Goal: Task Accomplishment & Management: Manage account settings

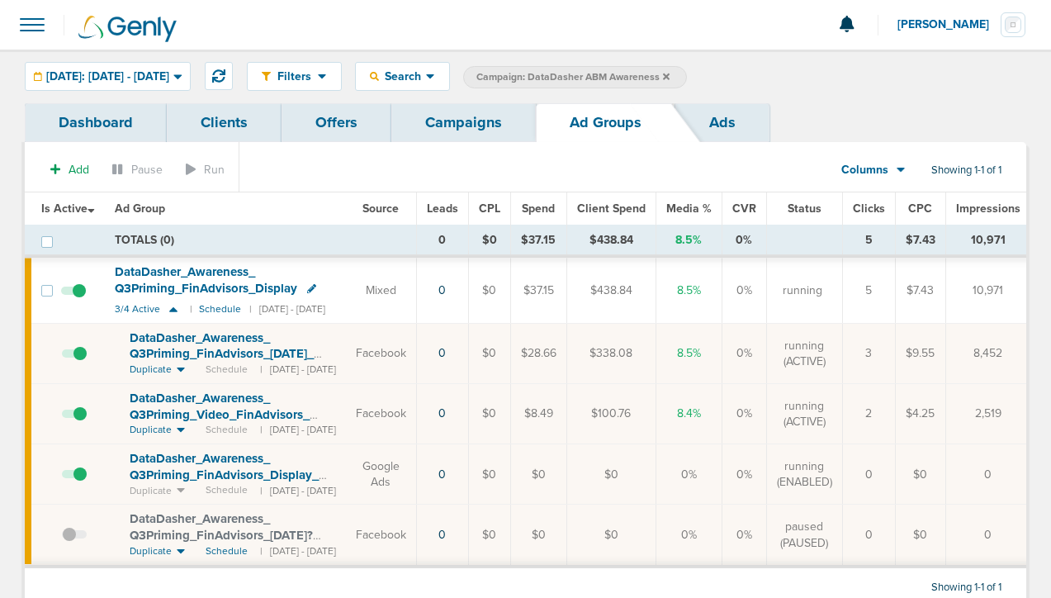
click at [468, 120] on link "Campaigns" at bounding box center [463, 122] width 145 height 39
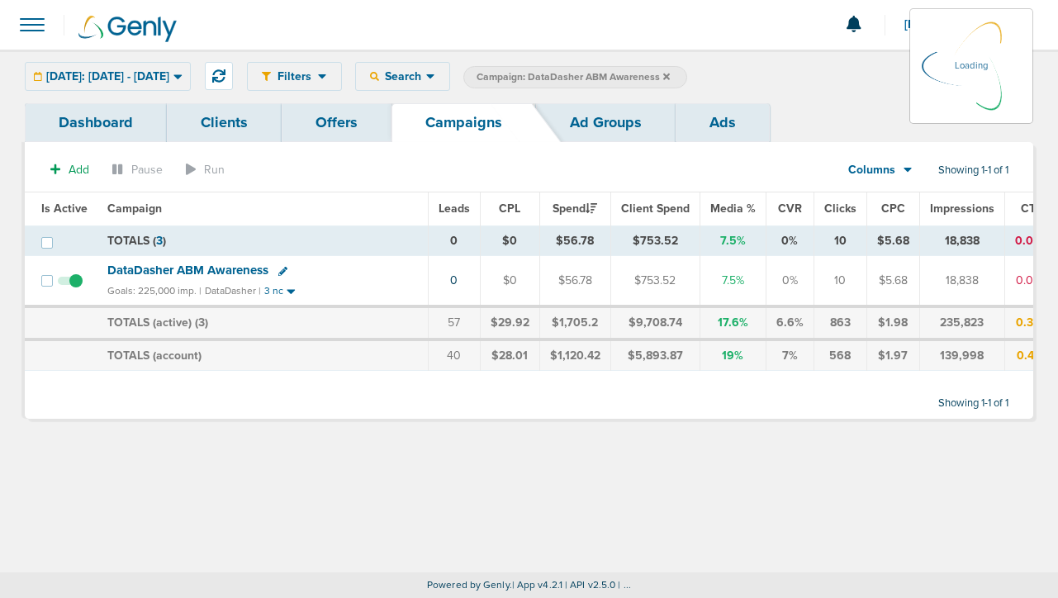
click at [670, 72] on icon at bounding box center [666, 77] width 7 height 10
click at [687, 73] on label "Campaign: DataDasher ABM Awareness" at bounding box center [575, 77] width 224 height 22
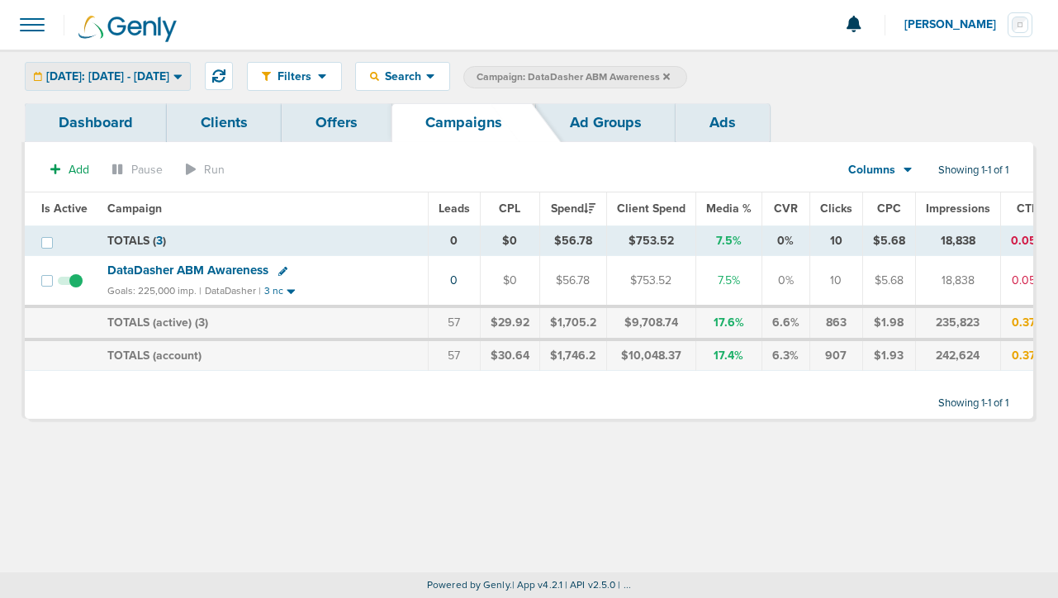
click at [169, 71] on span "[DATE]: [DATE] - [DATE]" at bounding box center [107, 77] width 123 height 12
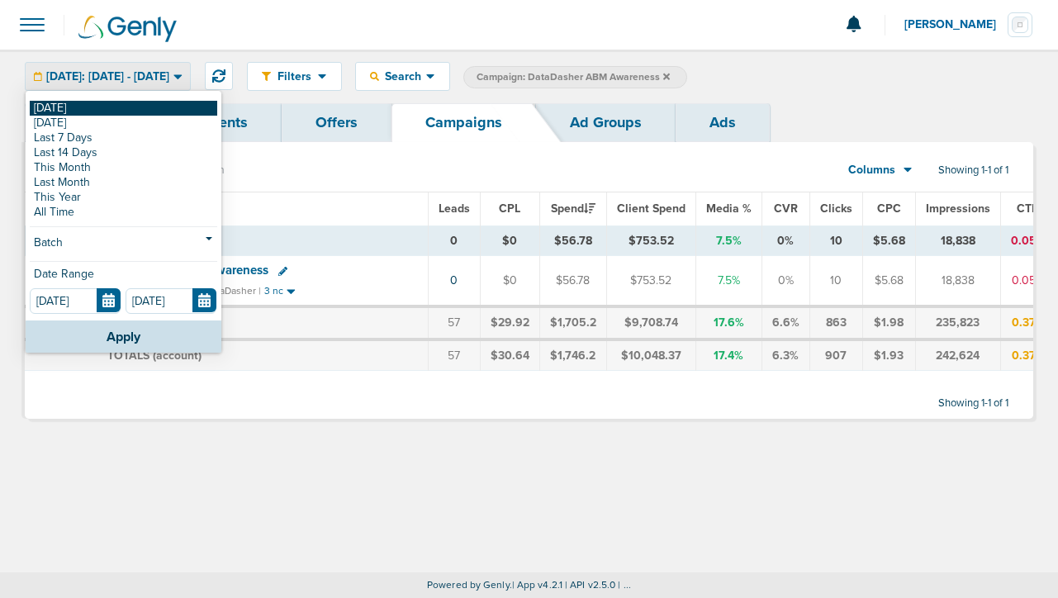
click at [171, 108] on link "[DATE]" at bounding box center [123, 108] width 187 height 15
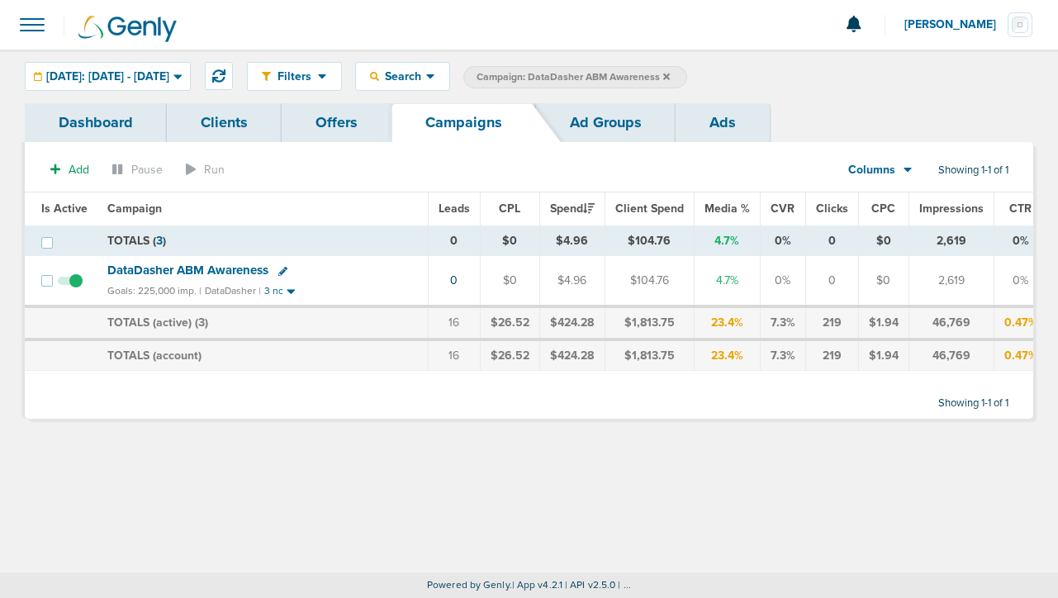
click at [670, 76] on icon at bounding box center [666, 76] width 7 height 7
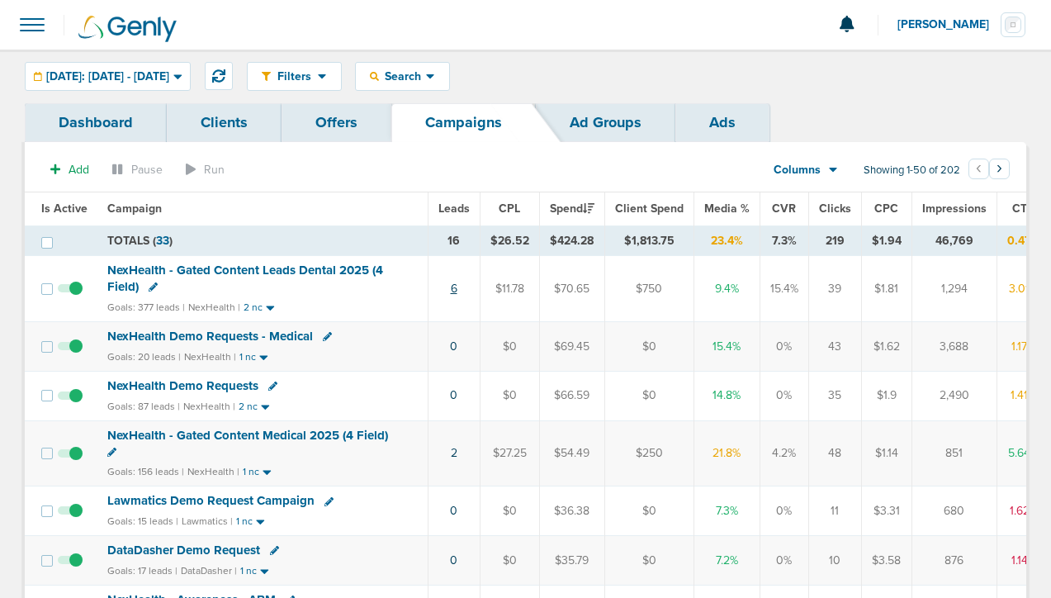
click at [451, 287] on link "6" at bounding box center [454, 289] width 7 height 14
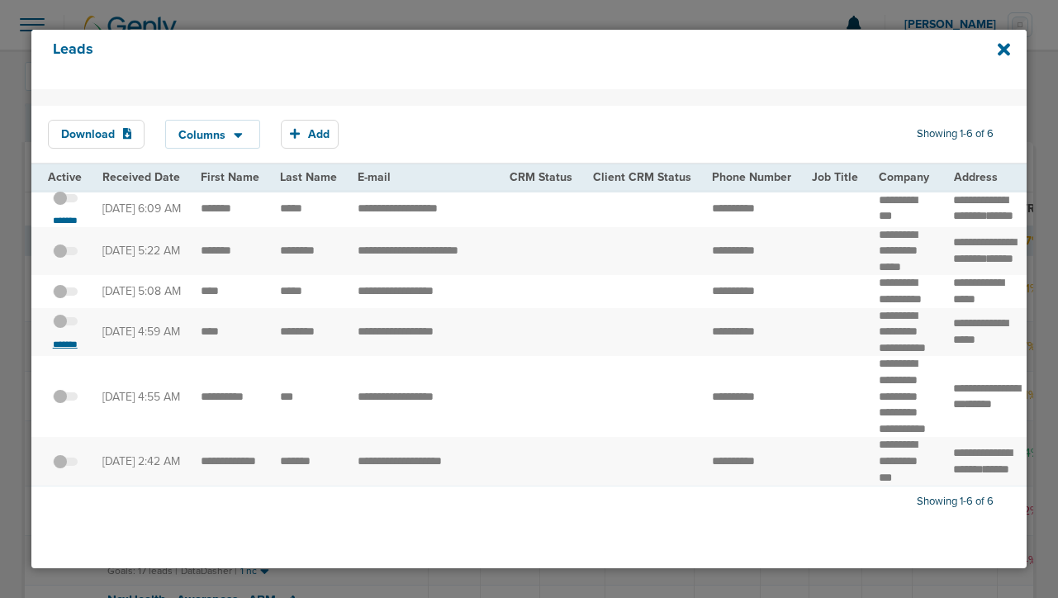
click at [66, 351] on small "*******" at bounding box center [65, 344] width 35 height 13
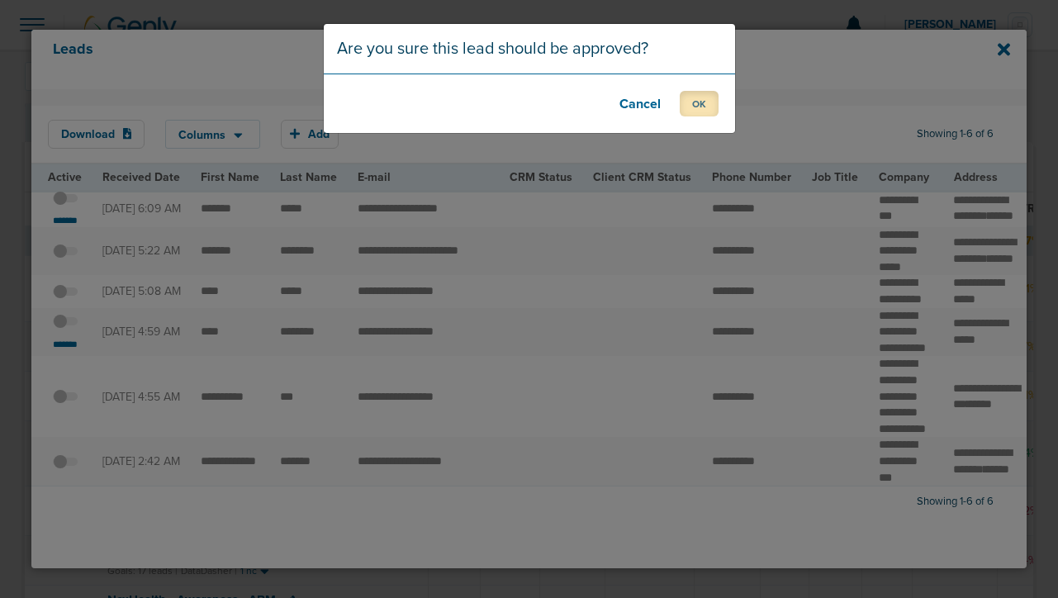
click at [696, 102] on button "OK" at bounding box center [699, 104] width 39 height 26
click at [69, 230] on div "Lead is approved. OK" at bounding box center [529, 299] width 1058 height 598
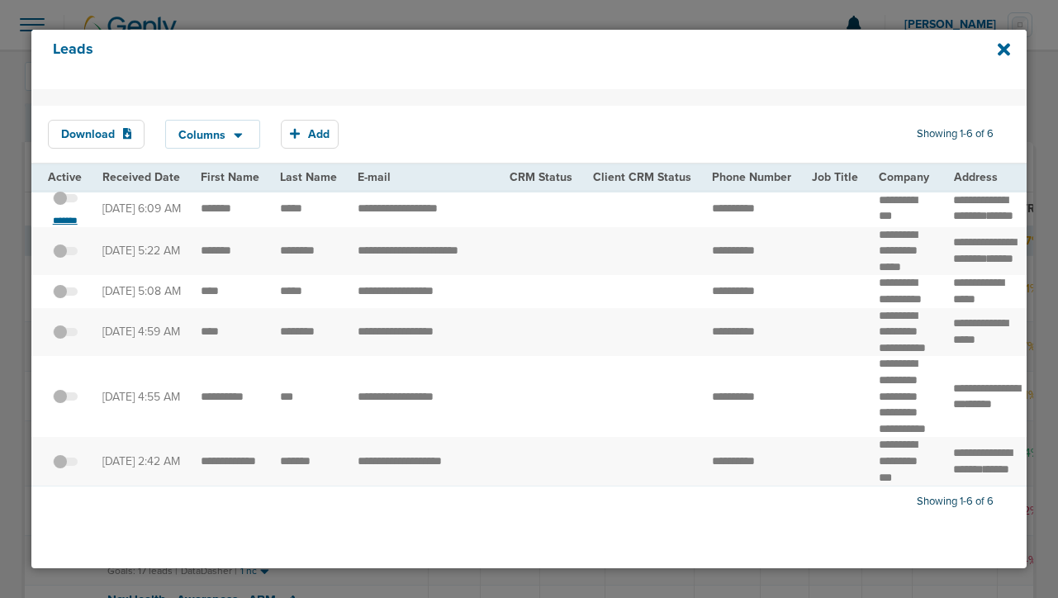
click at [68, 225] on small "*******" at bounding box center [65, 220] width 35 height 13
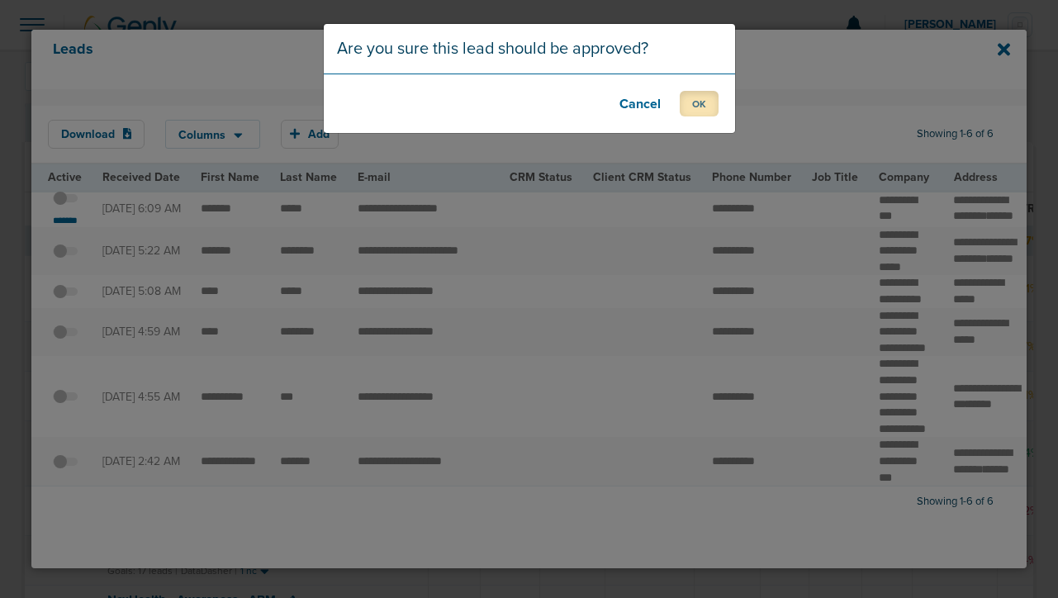
click at [703, 102] on button "OK" at bounding box center [699, 104] width 39 height 26
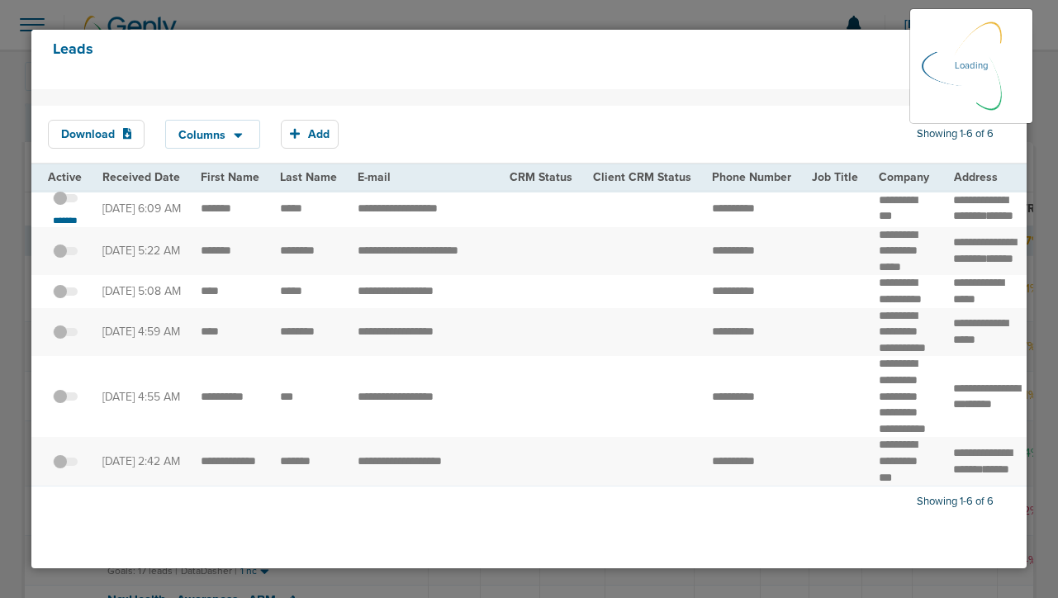
scroll to position [32, 0]
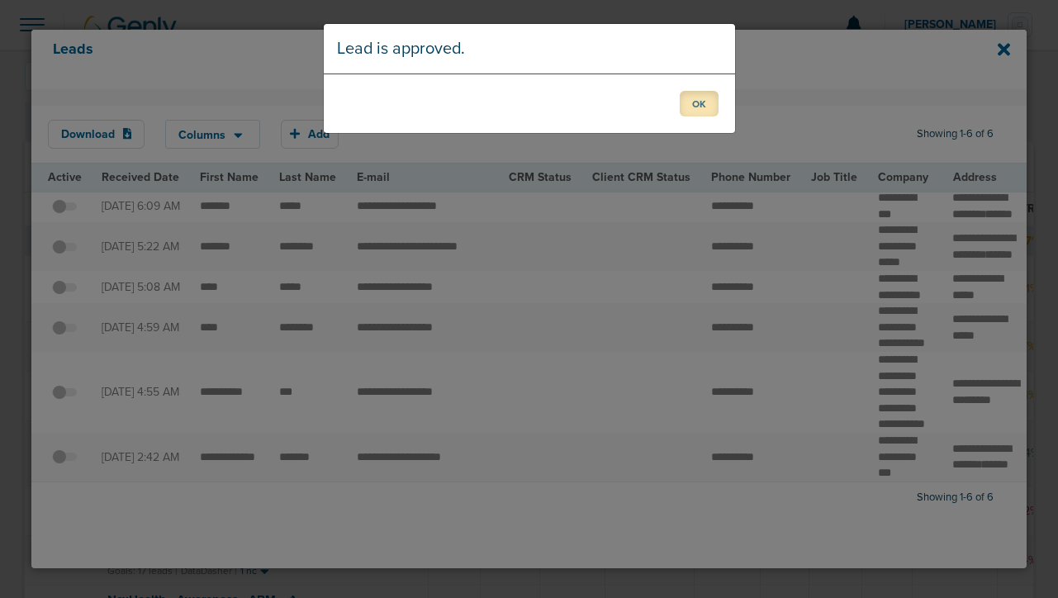
click at [698, 103] on button "OK" at bounding box center [699, 104] width 39 height 26
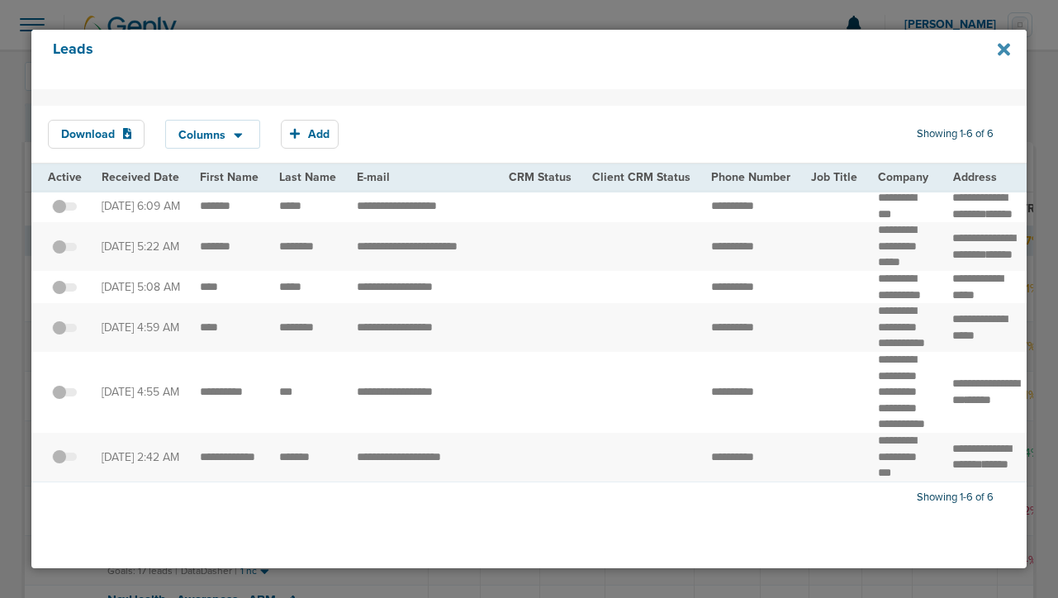
click at [1000, 45] on icon at bounding box center [1004, 50] width 12 height 12
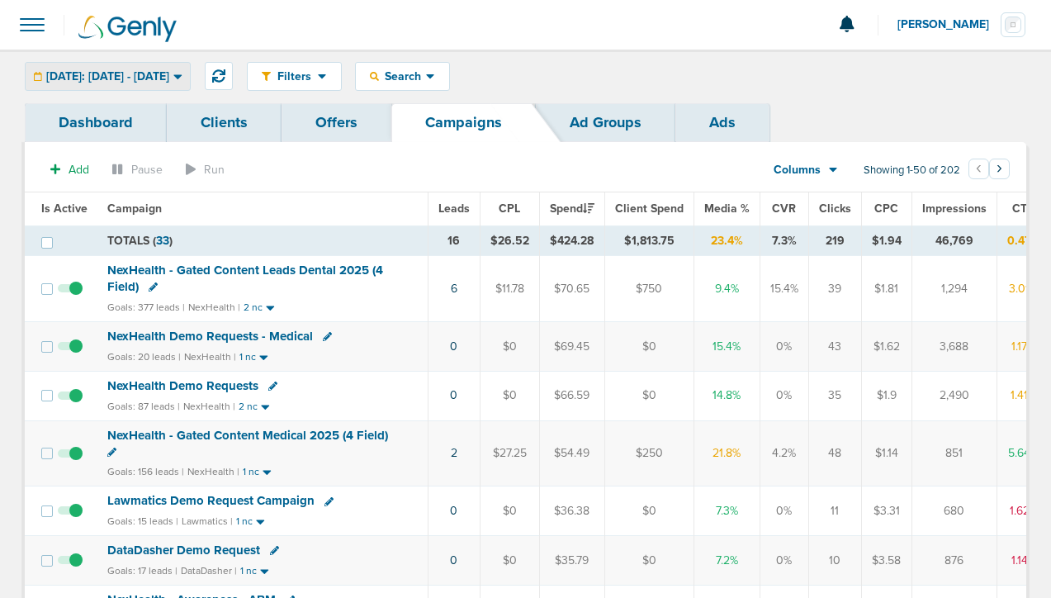
click at [73, 67] on div "[DATE]: [DATE] - [DATE]" at bounding box center [108, 76] width 164 height 27
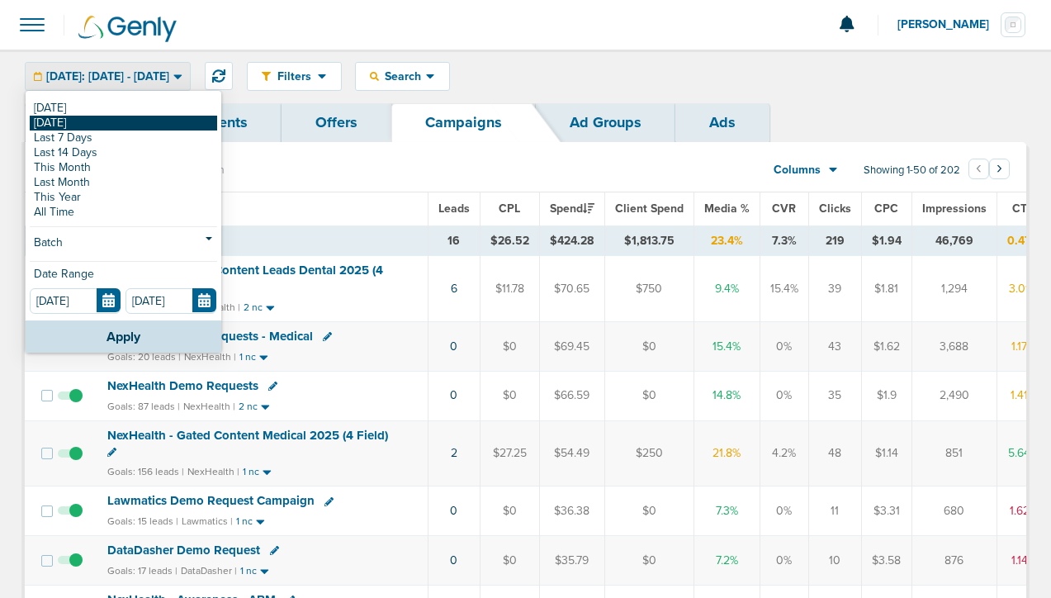
click at [72, 121] on link "[DATE]" at bounding box center [123, 123] width 187 height 15
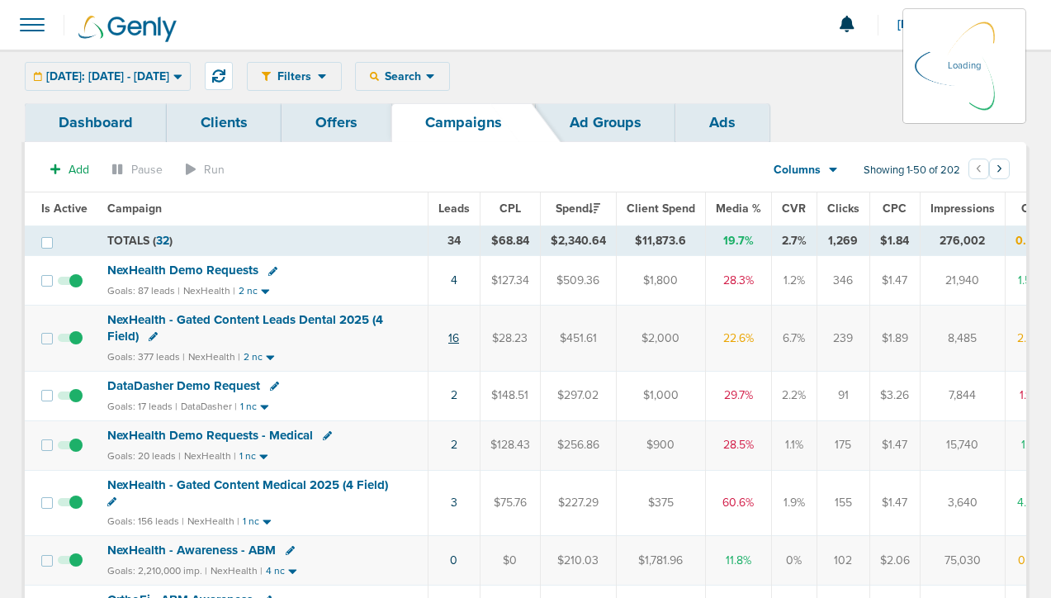
click at [448, 334] on link "16" at bounding box center [453, 338] width 11 height 14
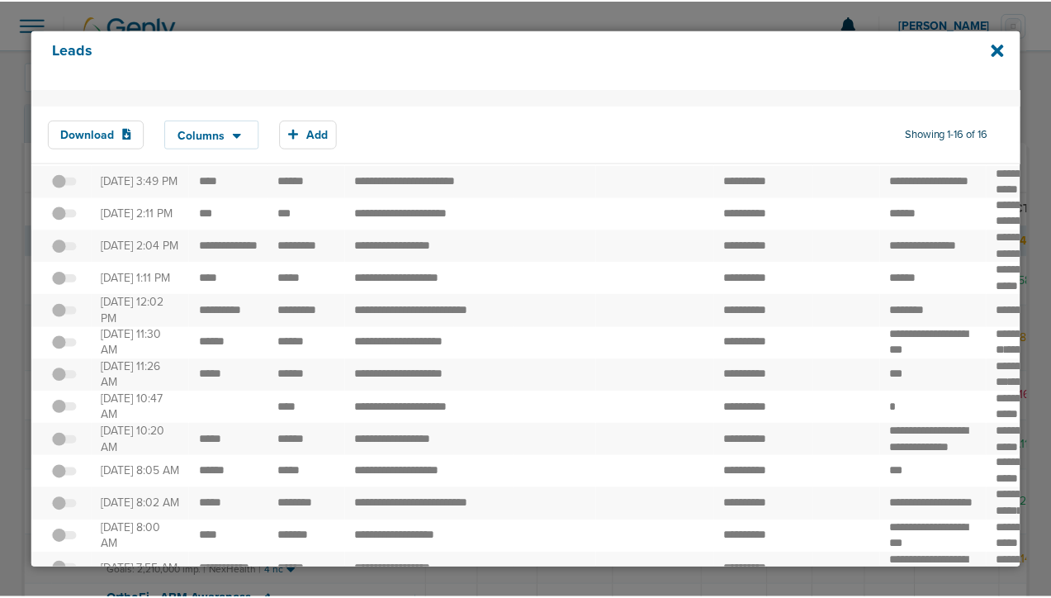
scroll to position [307, 0]
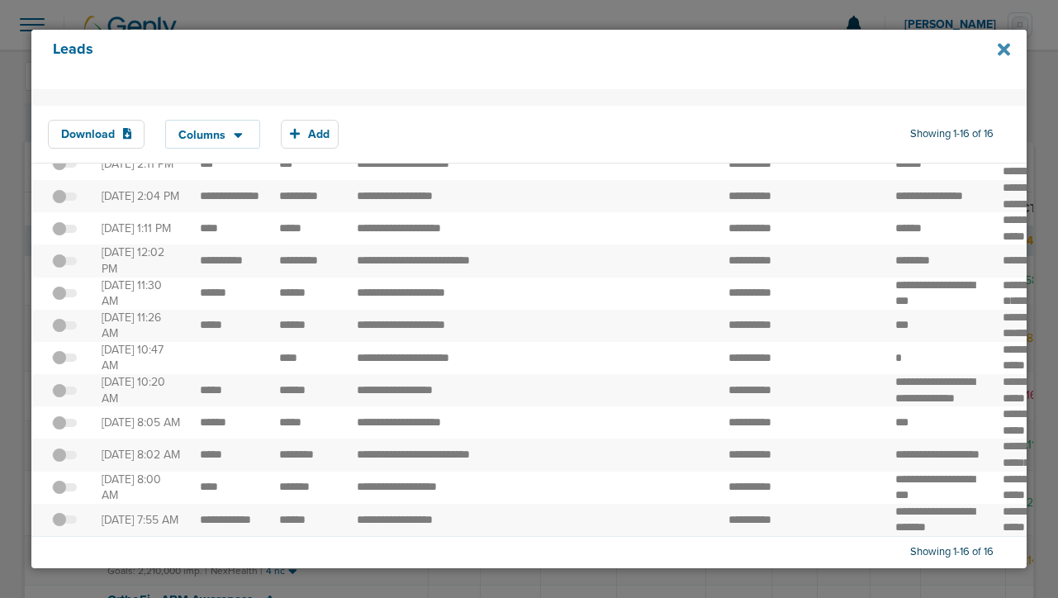
click at [1002, 49] on icon at bounding box center [1004, 50] width 12 height 12
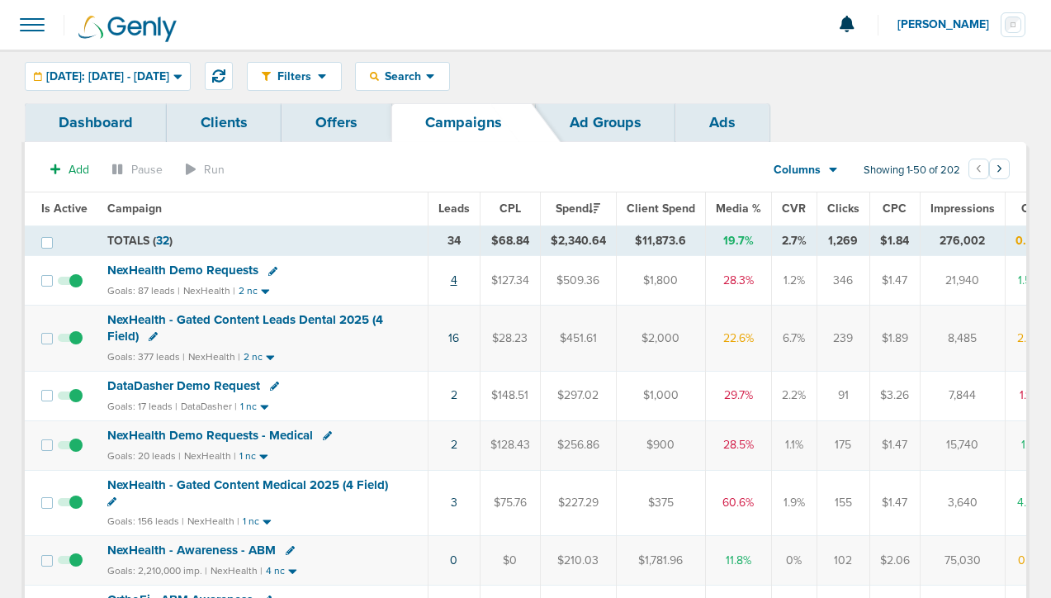
click at [451, 277] on link "4" at bounding box center [454, 280] width 7 height 14
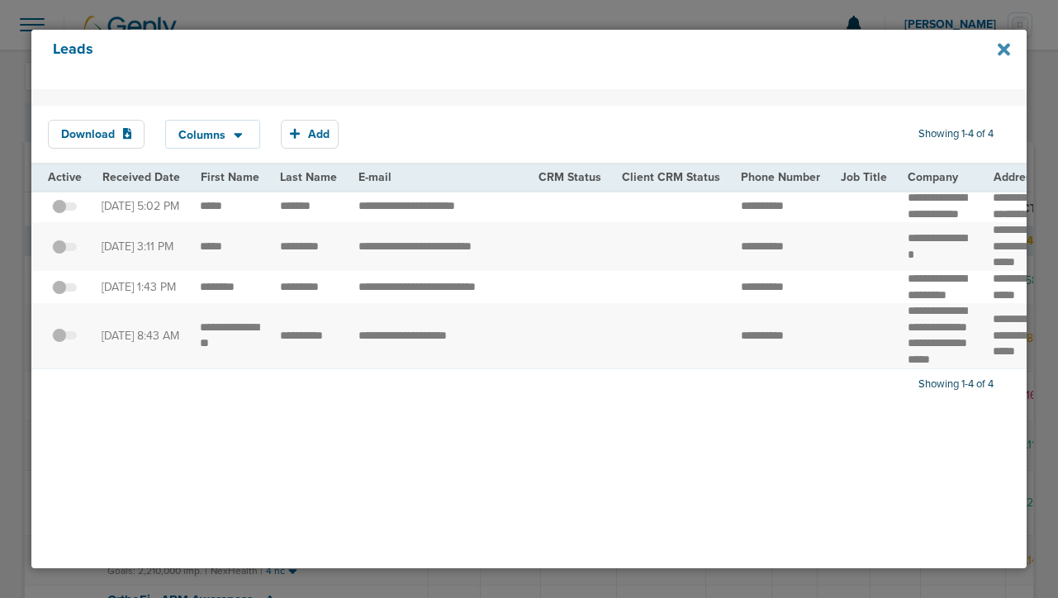
click at [1006, 48] on icon at bounding box center [1004, 50] width 12 height 12
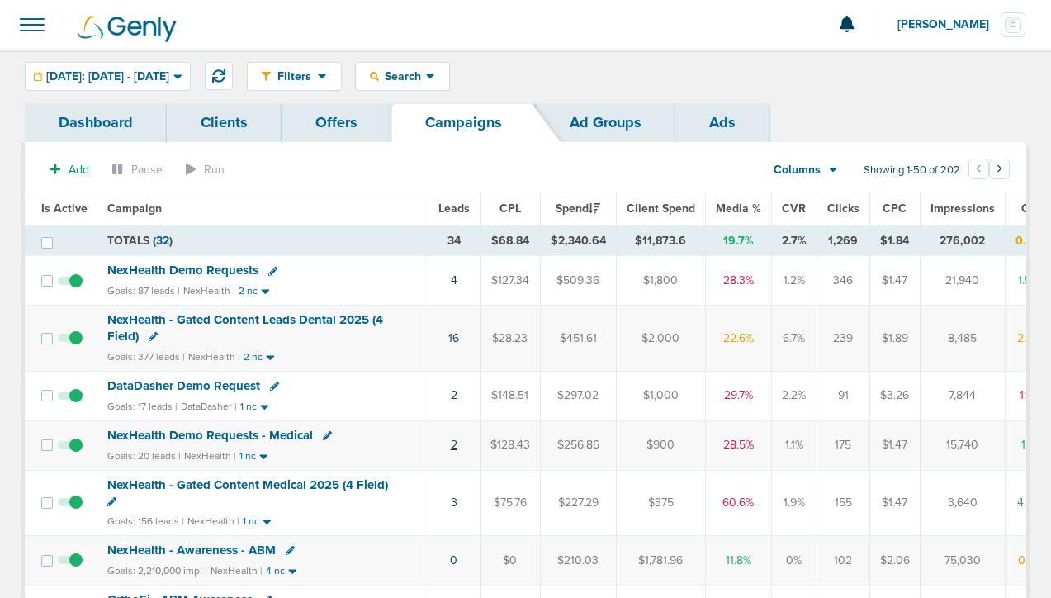
click at [451, 445] on link "2" at bounding box center [454, 445] width 7 height 14
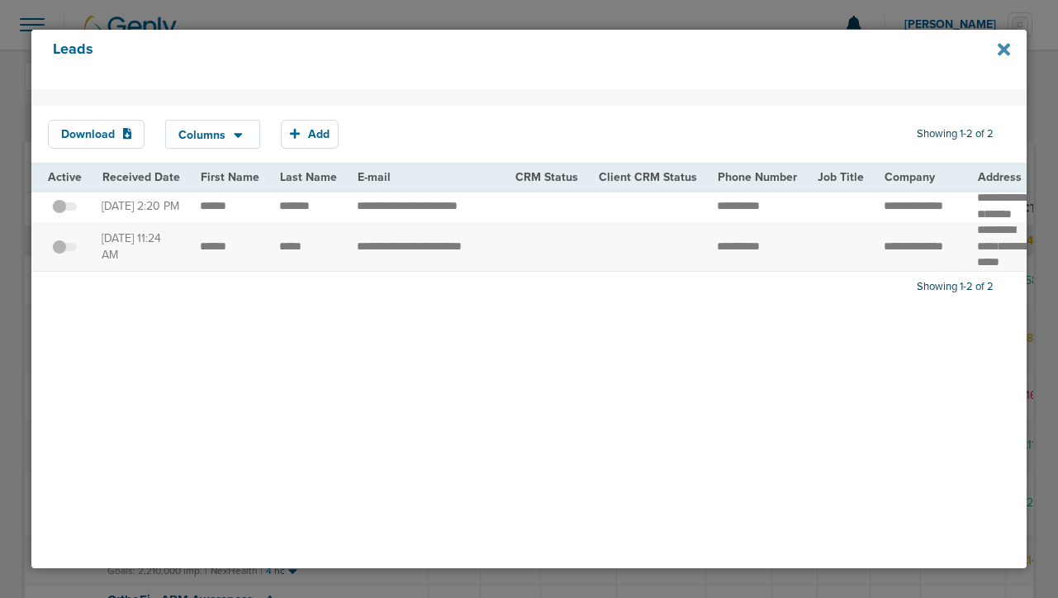
click at [1003, 50] on icon at bounding box center [1004, 50] width 12 height 12
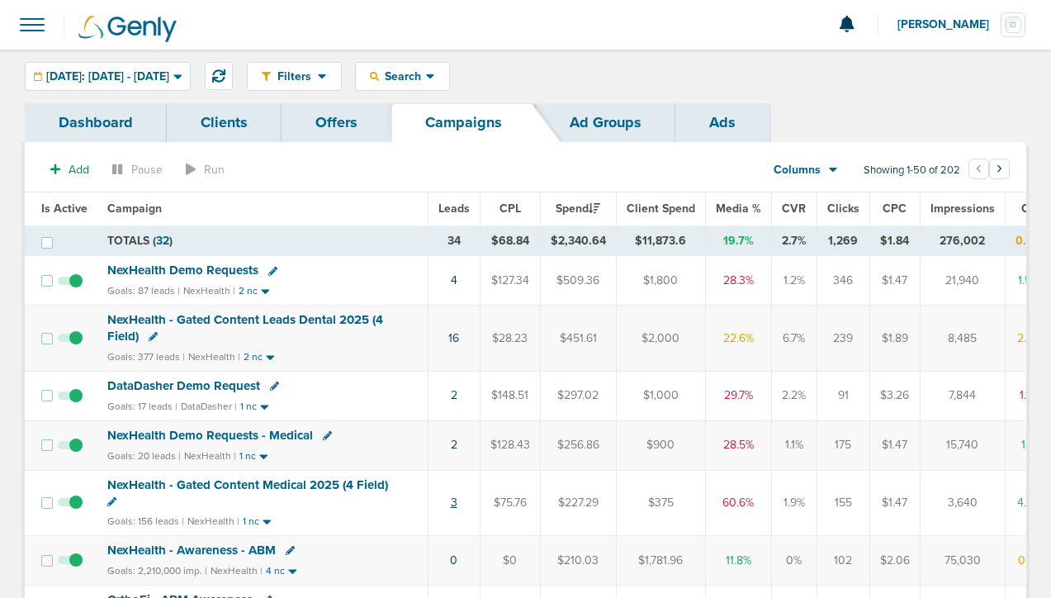
click at [451, 497] on link "3" at bounding box center [454, 503] width 7 height 14
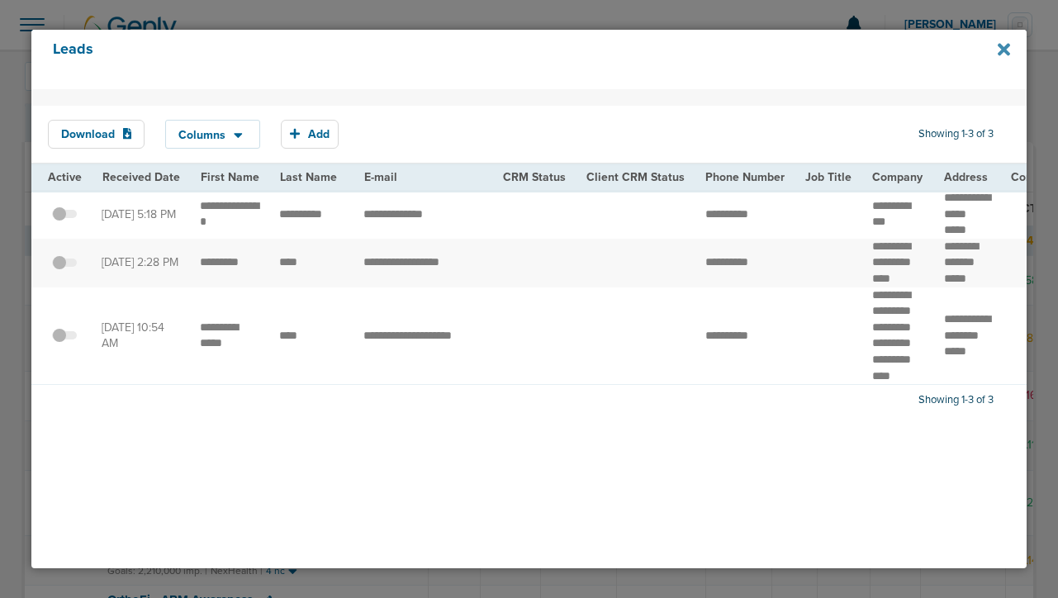
click at [1006, 54] on icon at bounding box center [1004, 50] width 12 height 12
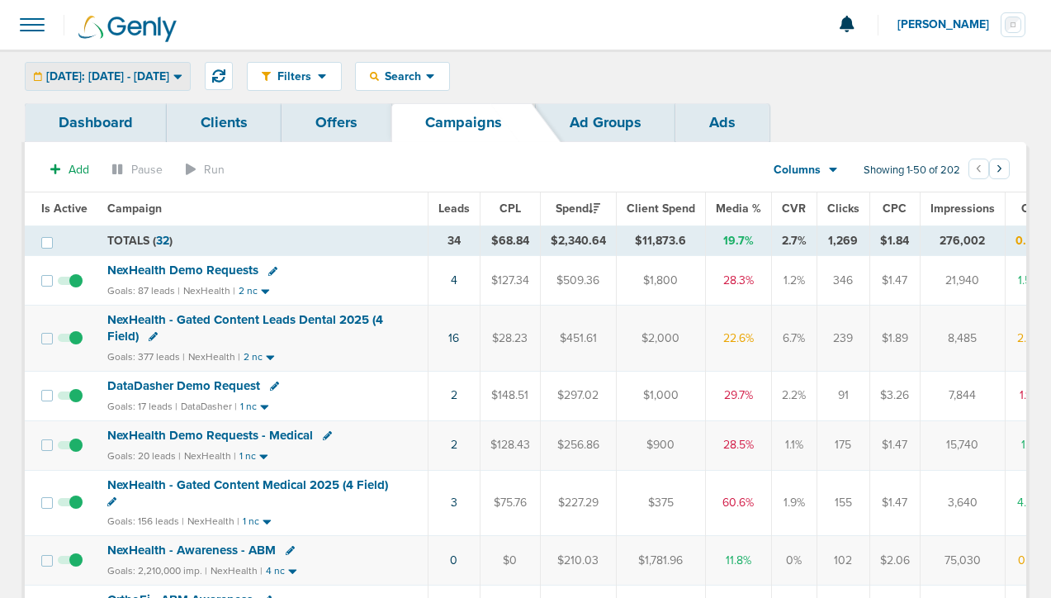
click at [86, 74] on span "[DATE]: [DATE] - [DATE]" at bounding box center [107, 77] width 123 height 12
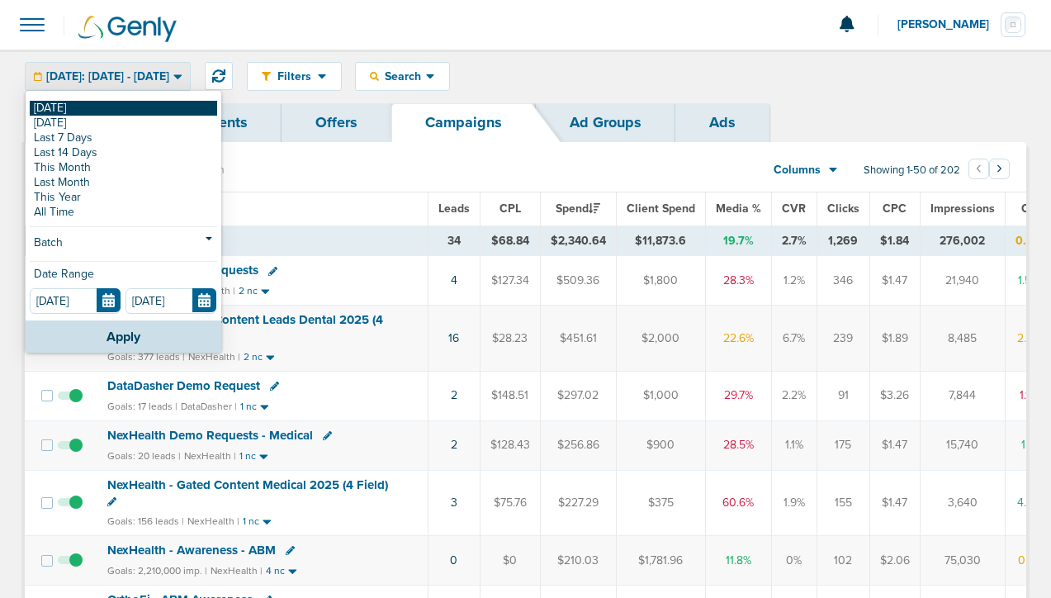
click at [86, 109] on link "[DATE]" at bounding box center [123, 108] width 187 height 15
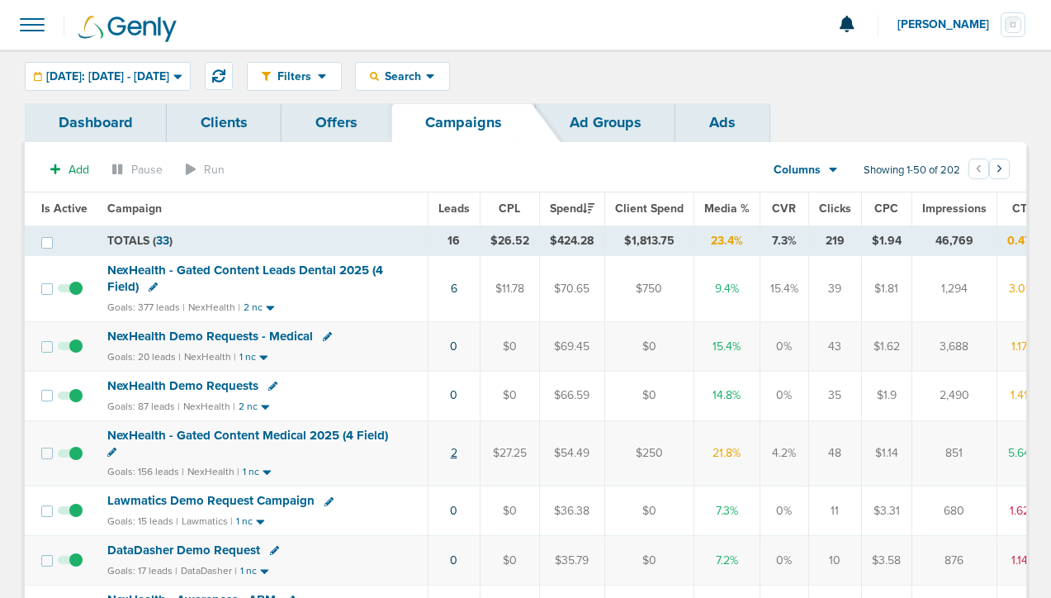
click at [451, 454] on link "2" at bounding box center [454, 453] width 7 height 14
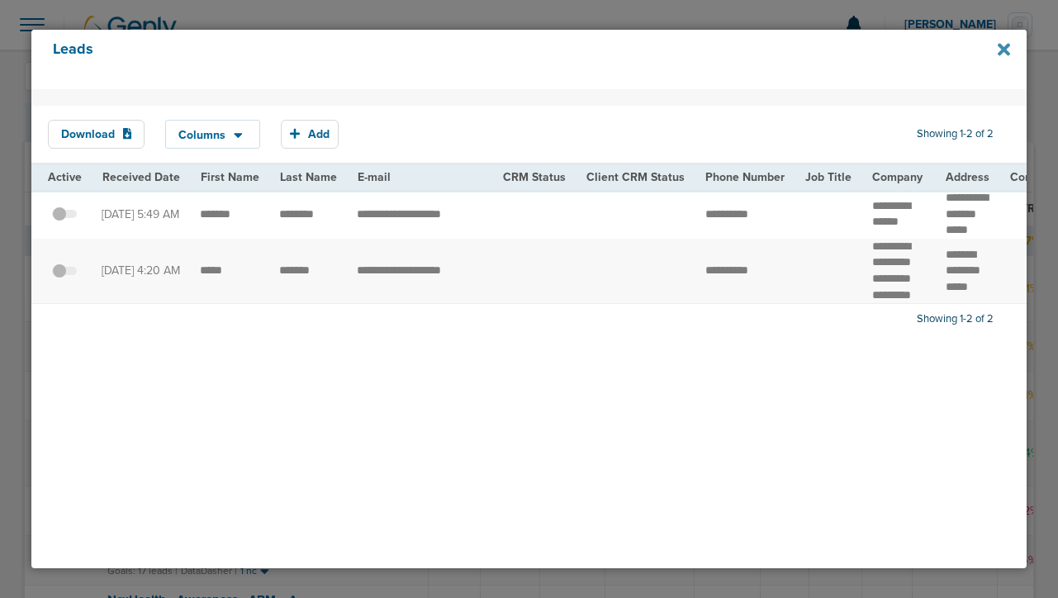
click at [999, 53] on icon at bounding box center [1004, 50] width 12 height 12
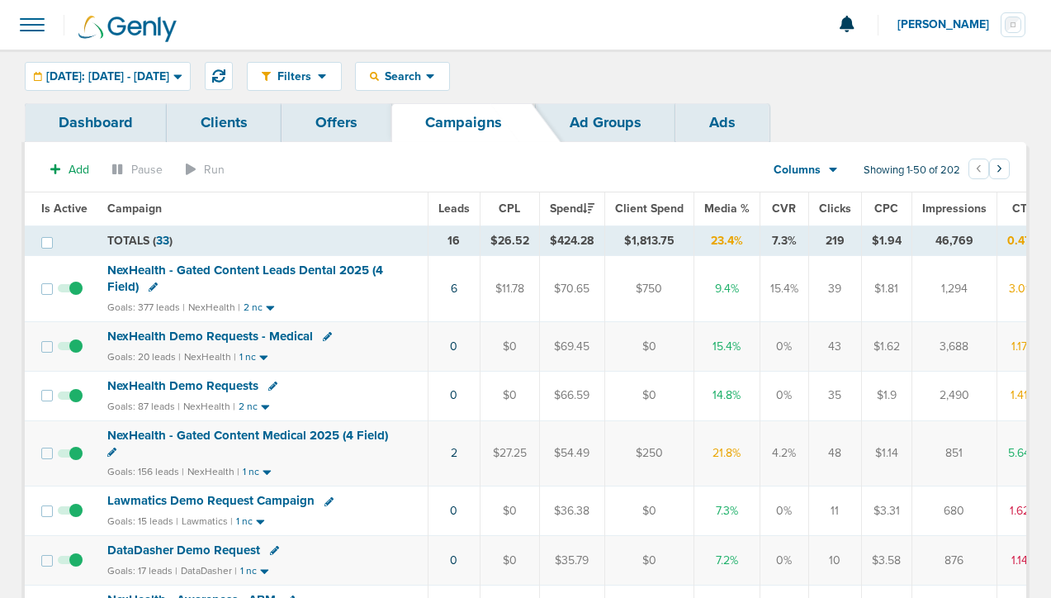
click at [193, 385] on span "NexHealth Demo Requests" at bounding box center [182, 385] width 151 height 15
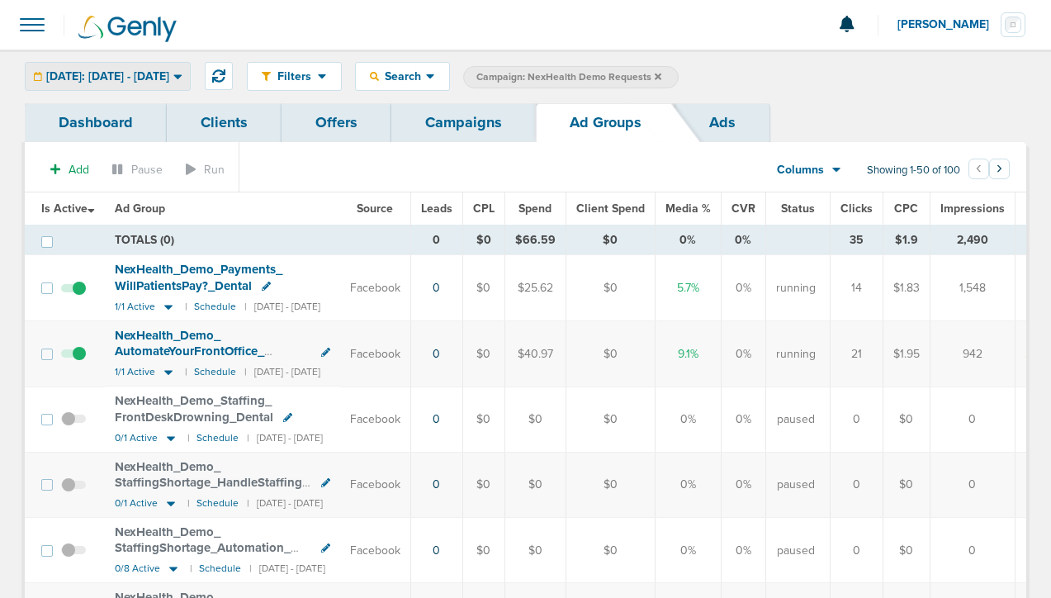
click at [169, 76] on span "[DATE]: [DATE] - [DATE]" at bounding box center [107, 77] width 123 height 12
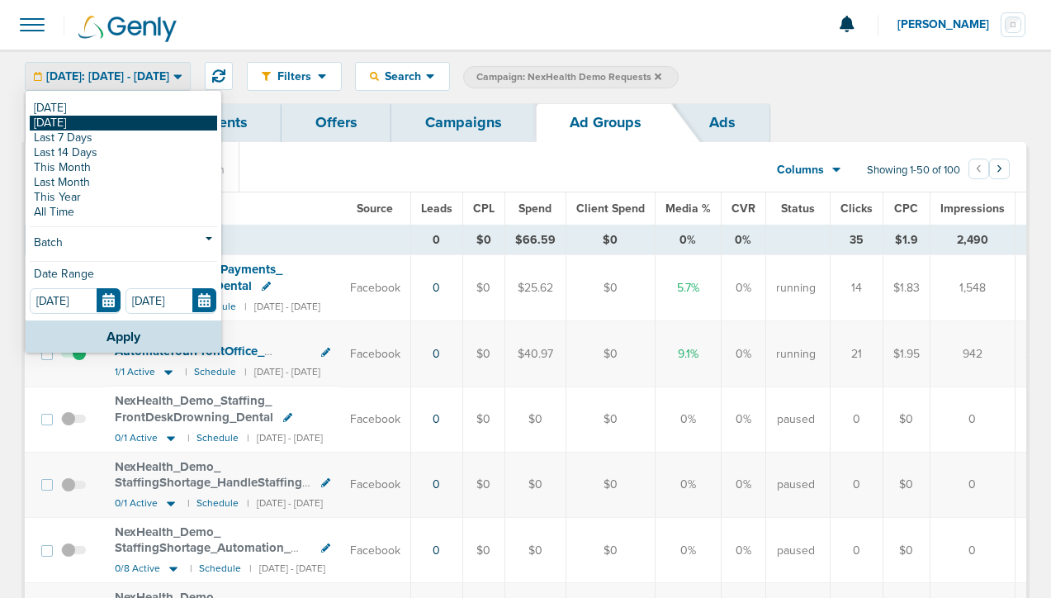
click at [175, 123] on link "[DATE]" at bounding box center [123, 123] width 187 height 15
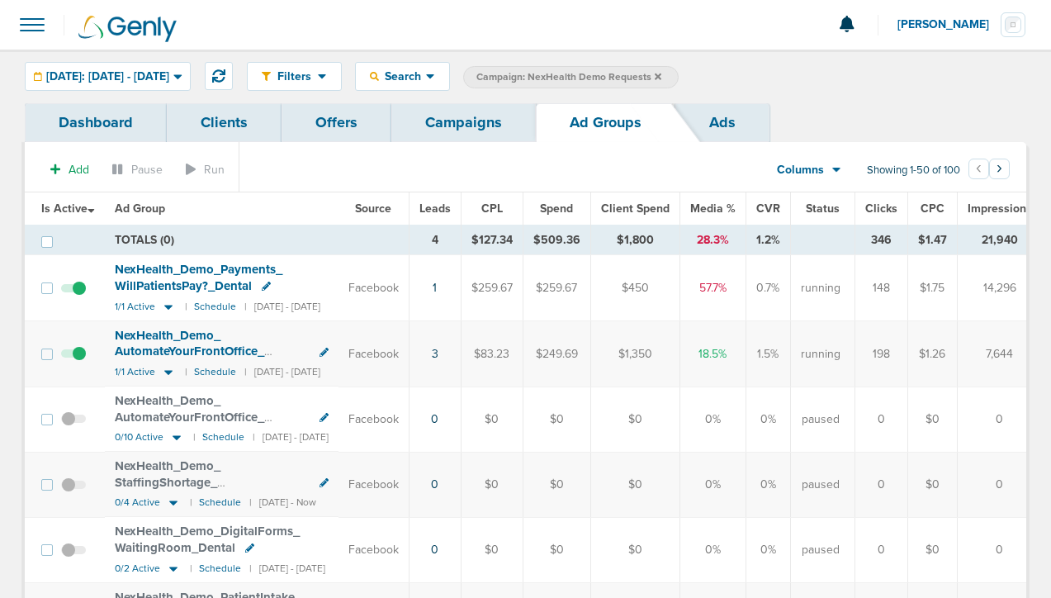
click at [138, 92] on div "Filters Active Only Settings Status Active Inactive Objectives MQL SQL Traffic …" at bounding box center [525, 77] width 1051 height 54
click at [143, 77] on span "[DATE]: [DATE] - [DATE]" at bounding box center [107, 77] width 123 height 12
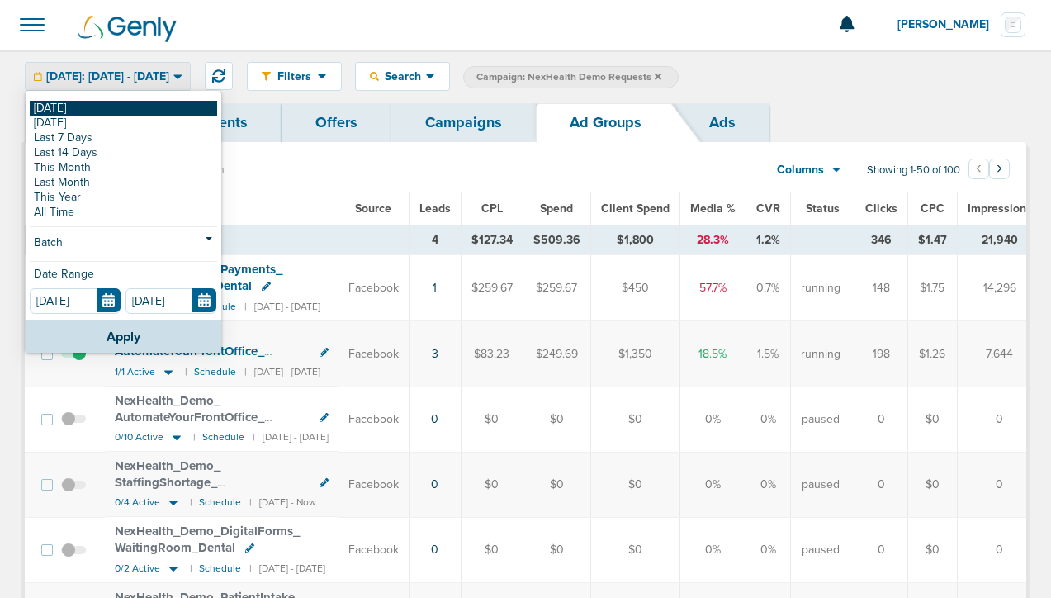
click at [139, 108] on link "[DATE]" at bounding box center [123, 108] width 187 height 15
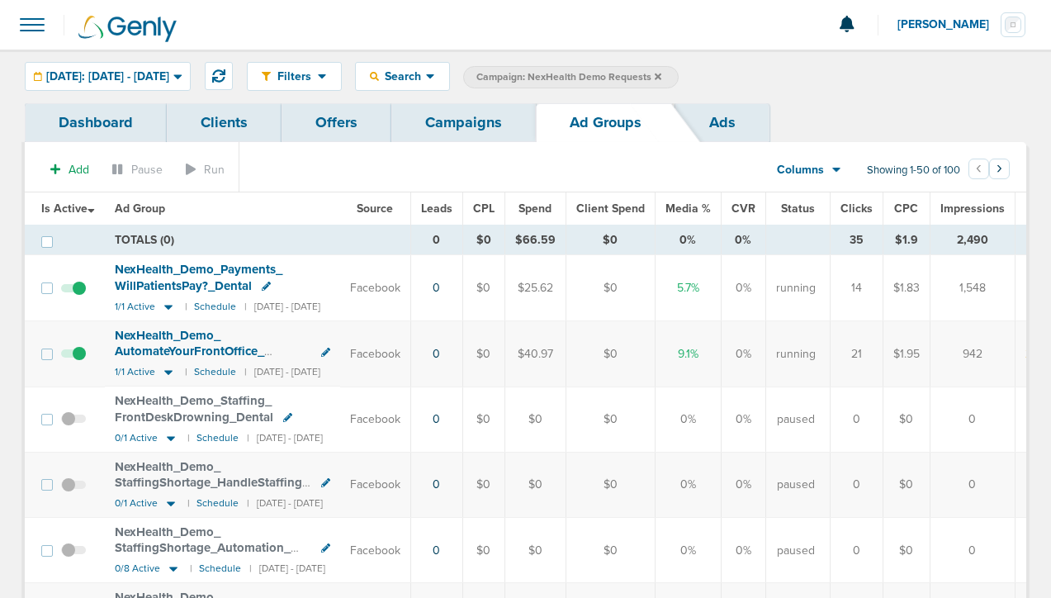
click at [443, 119] on link "Campaigns" at bounding box center [463, 122] width 145 height 39
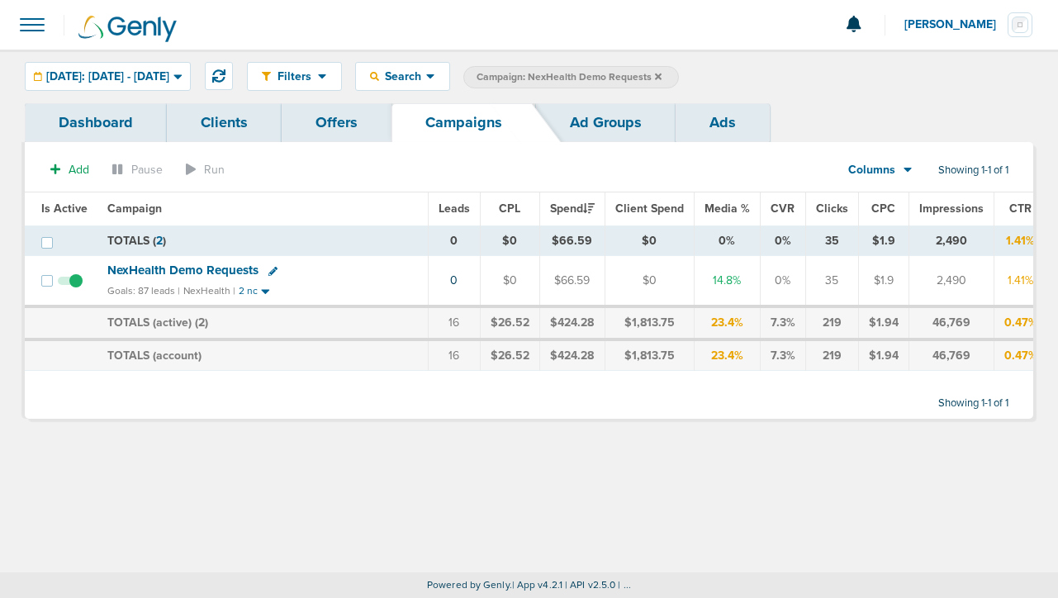
click at [662, 74] on icon at bounding box center [658, 76] width 7 height 7
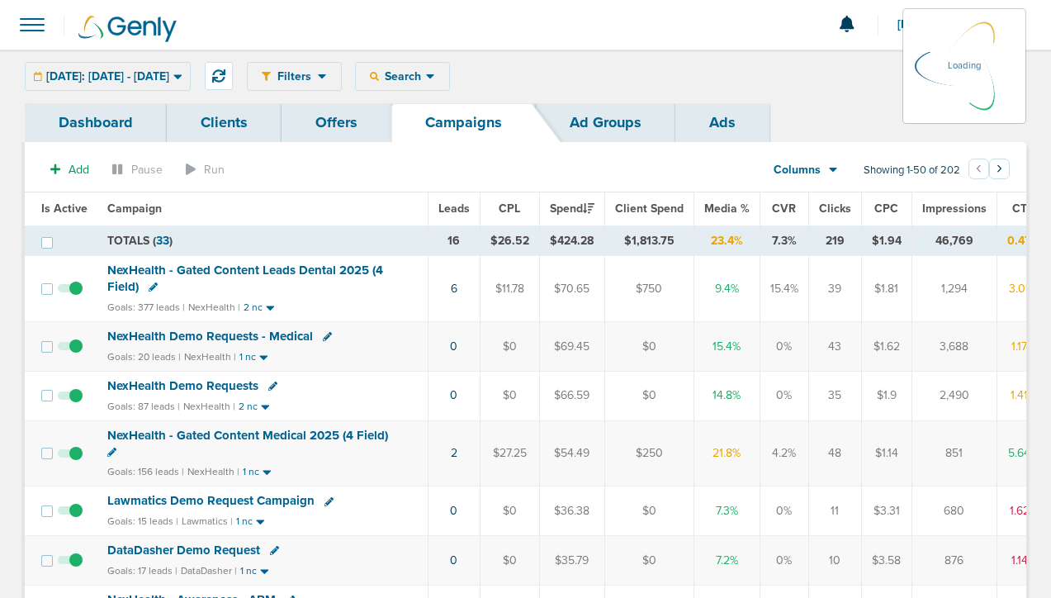
click at [454, 72] on div "Filters Active Only Settings Status Active Inactive Objectives MQL SQL Traffic …" at bounding box center [637, 76] width 780 height 29
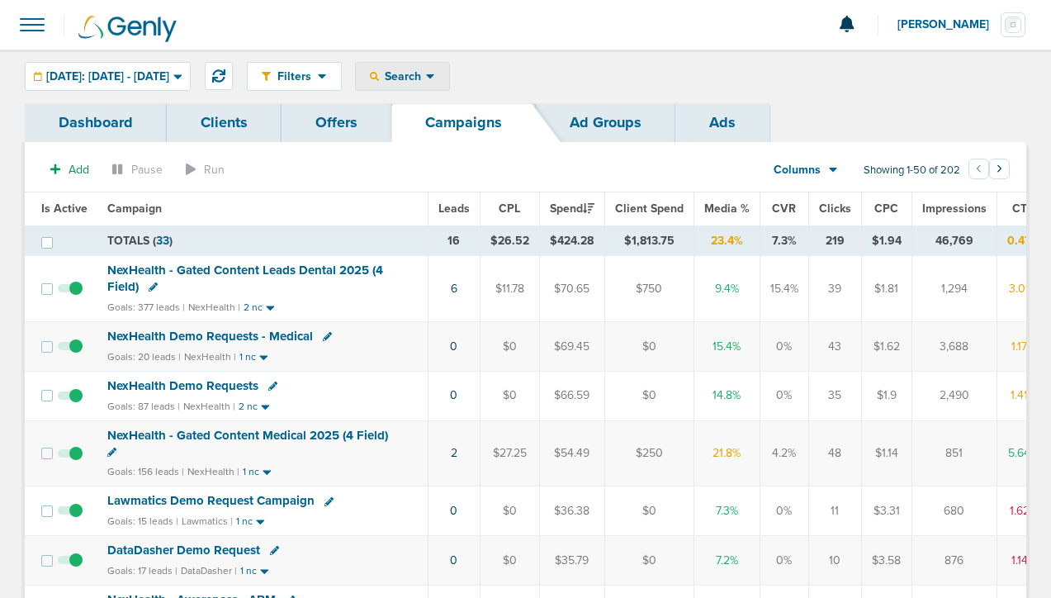
click at [426, 77] on span "Search" at bounding box center [402, 76] width 47 height 14
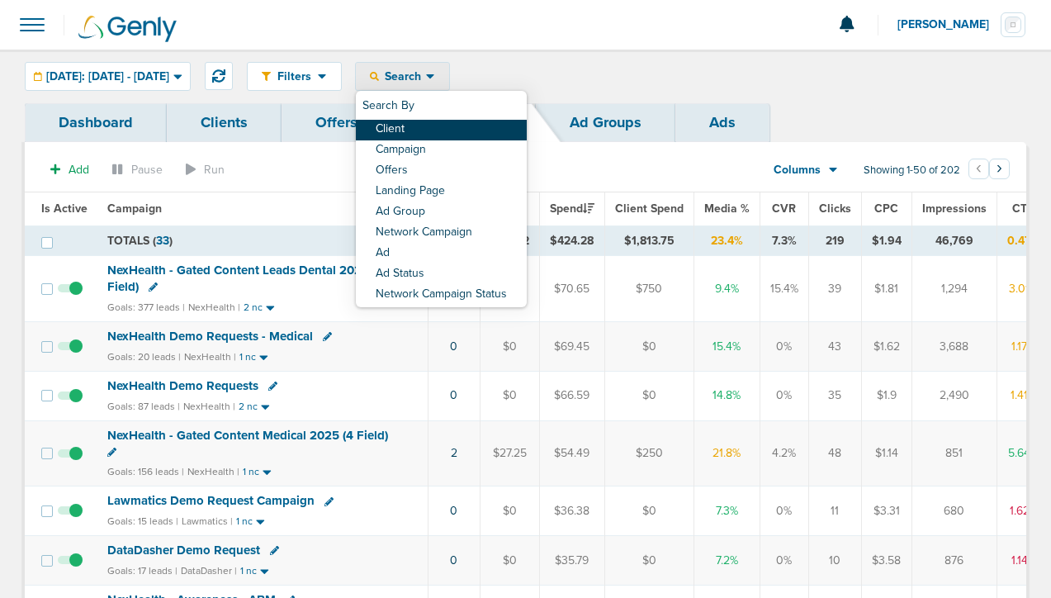
click at [464, 128] on link "Client" at bounding box center [441, 130] width 171 height 21
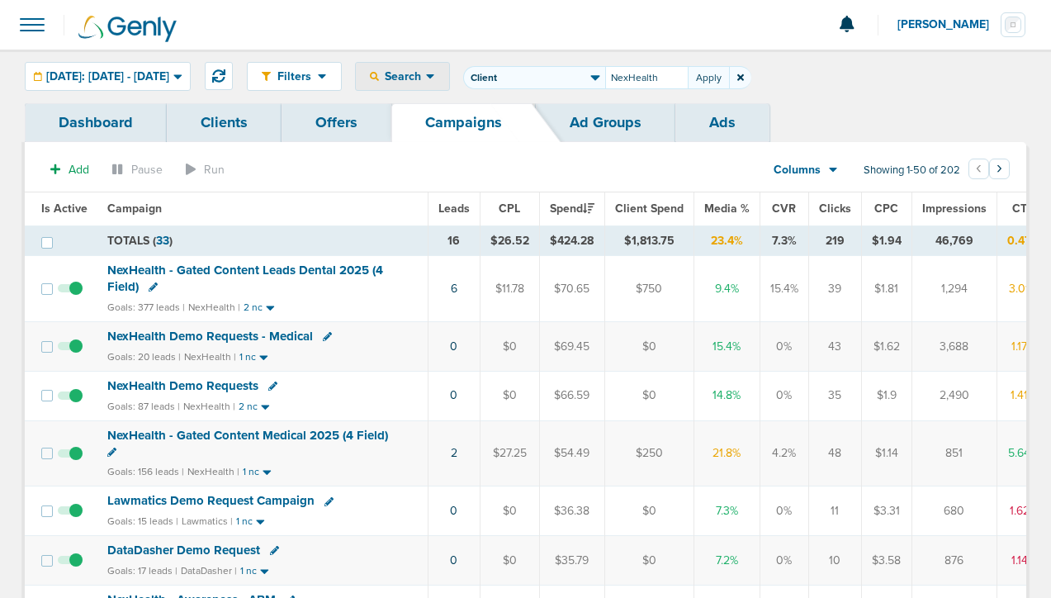
type input "NexHealth"
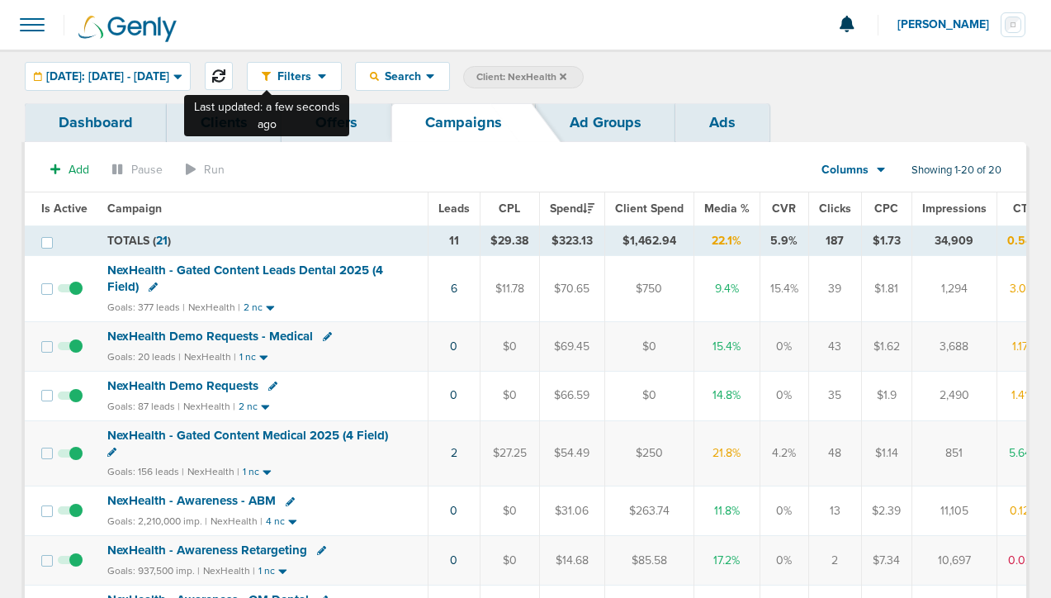
click at [225, 82] on icon at bounding box center [218, 75] width 13 height 13
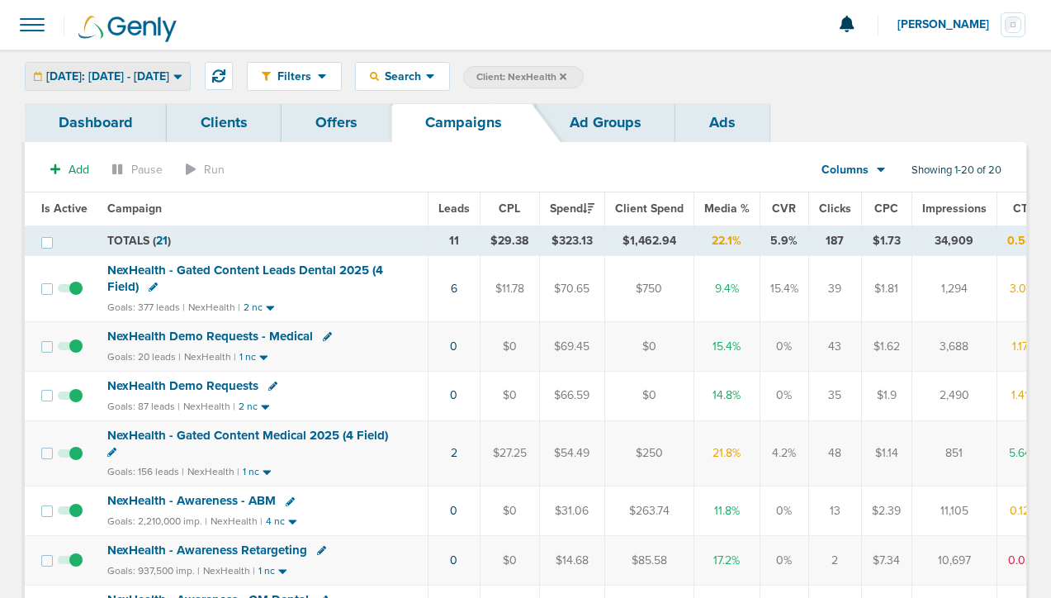
click at [145, 67] on div "[DATE]: [DATE] - [DATE]" at bounding box center [108, 76] width 164 height 27
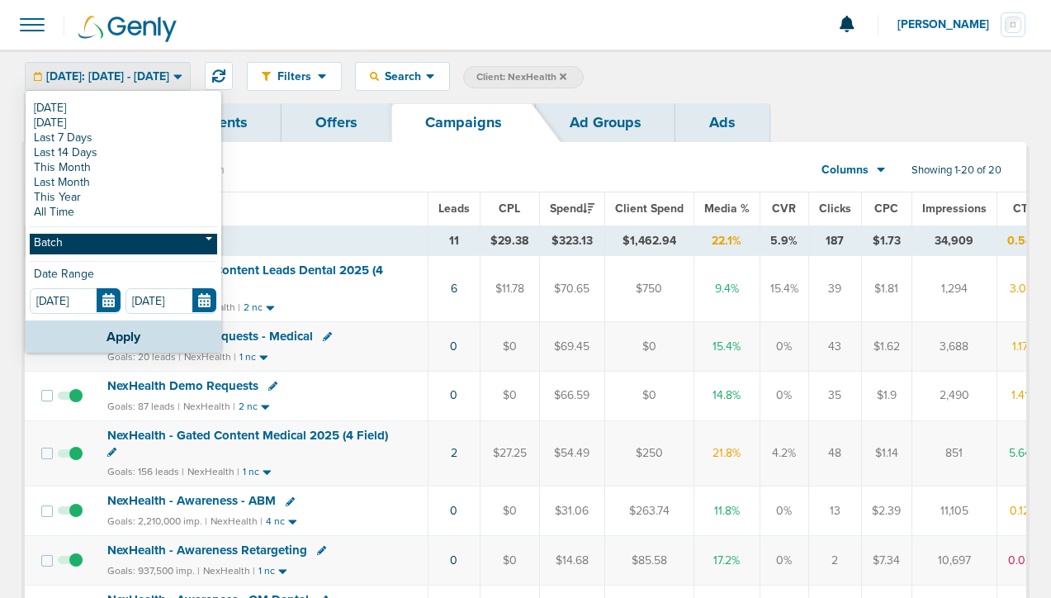
click at [107, 247] on link "Batch" at bounding box center [123, 244] width 187 height 21
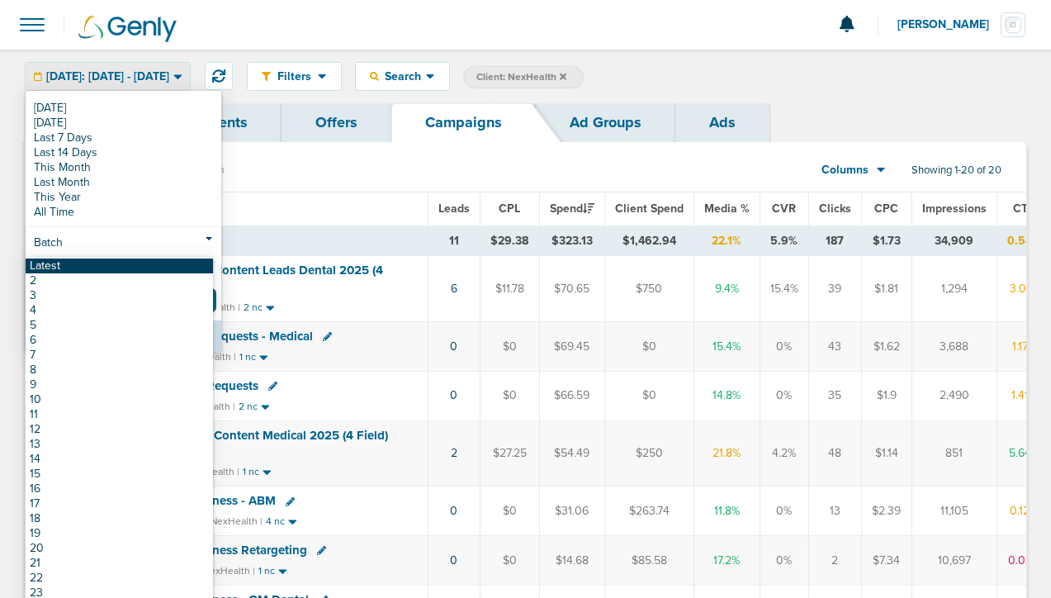
click at [111, 268] on link "Latest" at bounding box center [119, 265] width 187 height 15
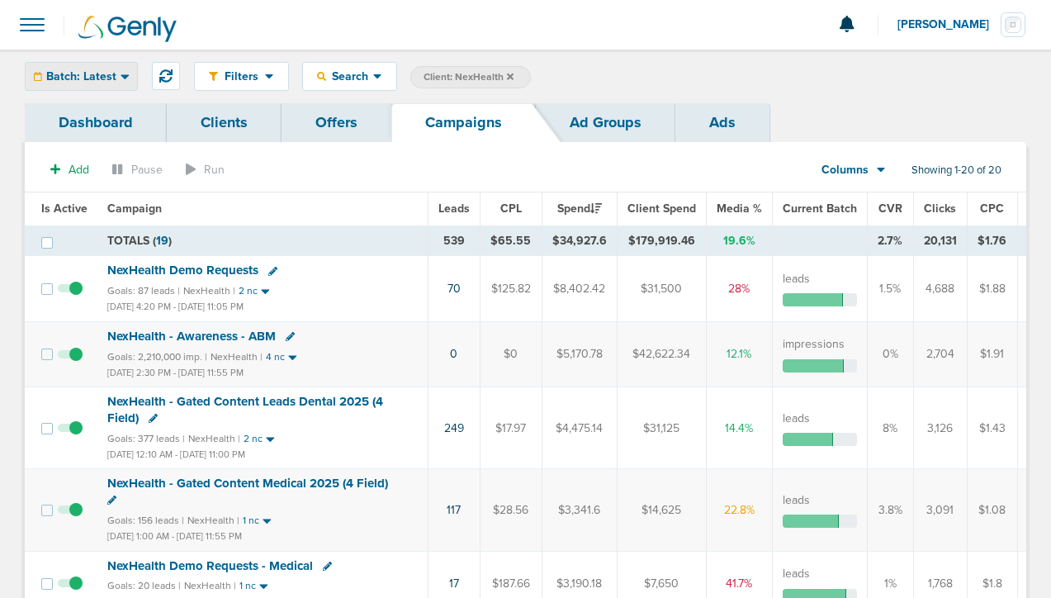
click at [102, 77] on span "Batch: Latest" at bounding box center [81, 77] width 70 height 12
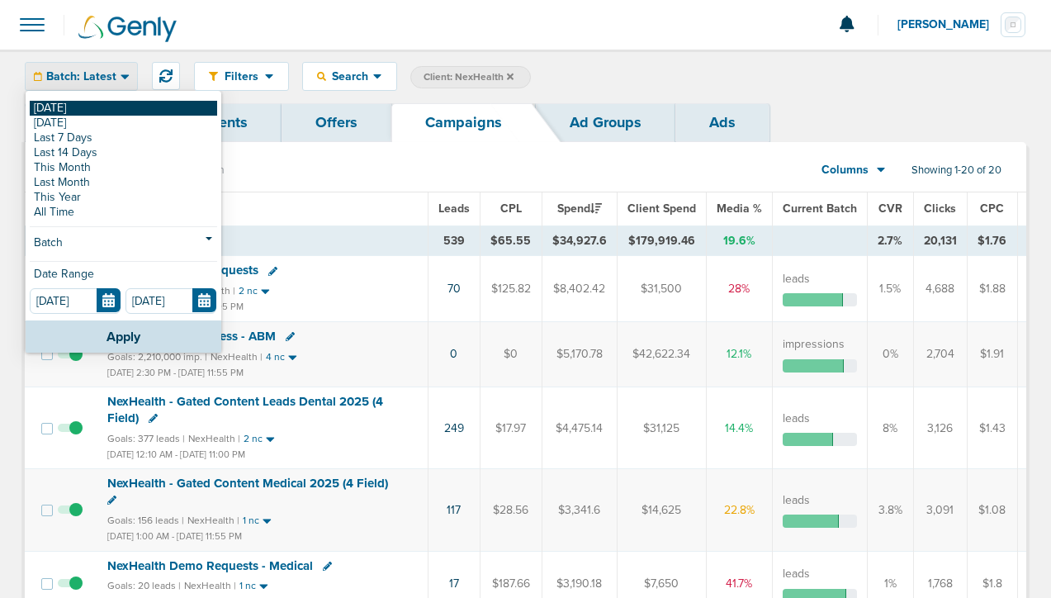
click at [98, 103] on link "[DATE]" at bounding box center [123, 108] width 187 height 15
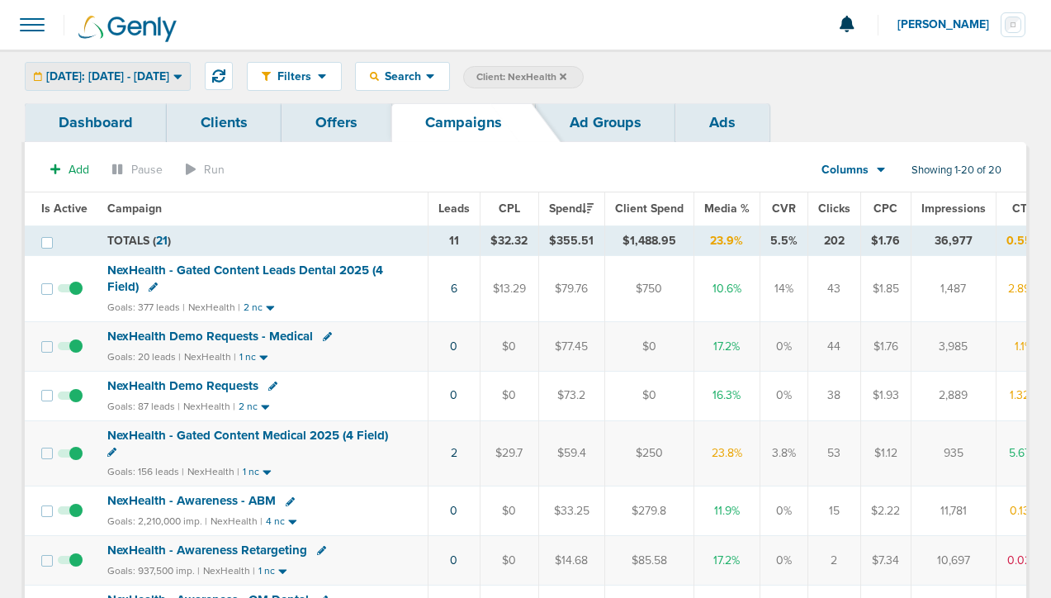
click at [102, 74] on span "[DATE]: [DATE] - [DATE]" at bounding box center [107, 77] width 123 height 12
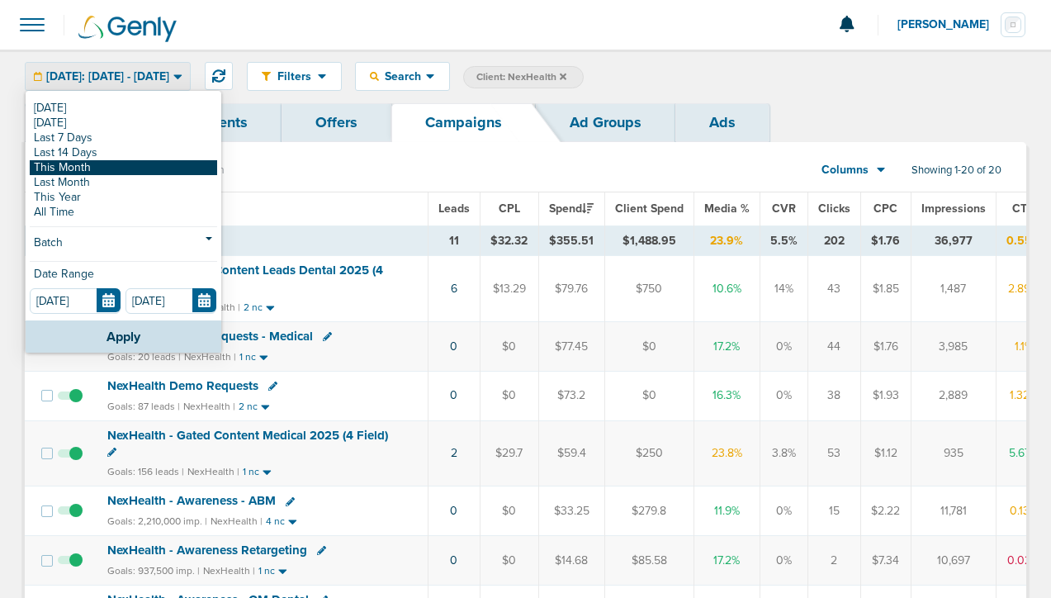
click at [111, 169] on link "This Month" at bounding box center [123, 167] width 187 height 15
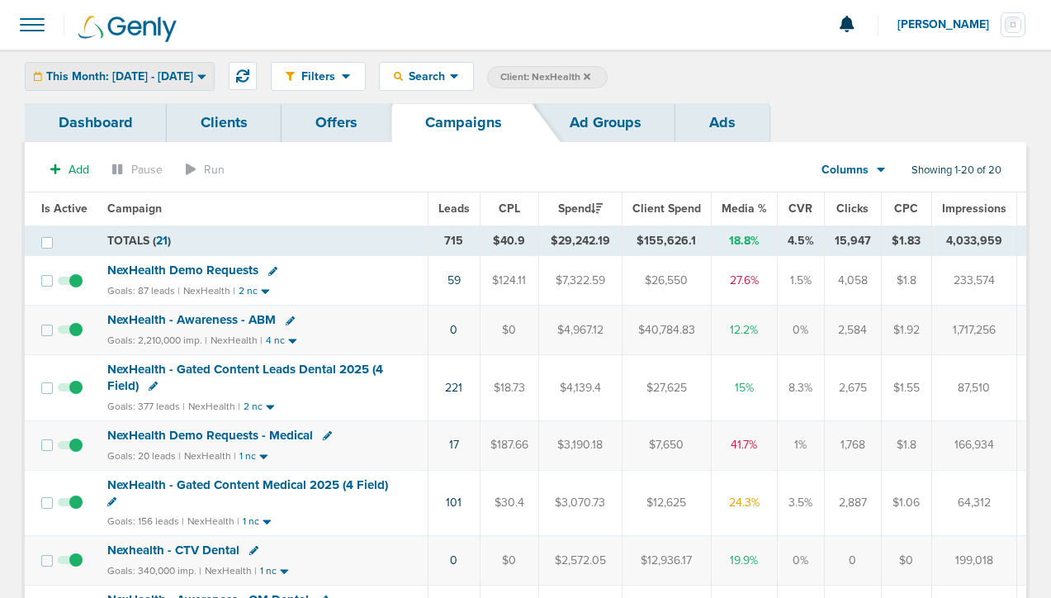
click at [97, 76] on span "This Month: [DATE] - [DATE]" at bounding box center [119, 77] width 147 height 12
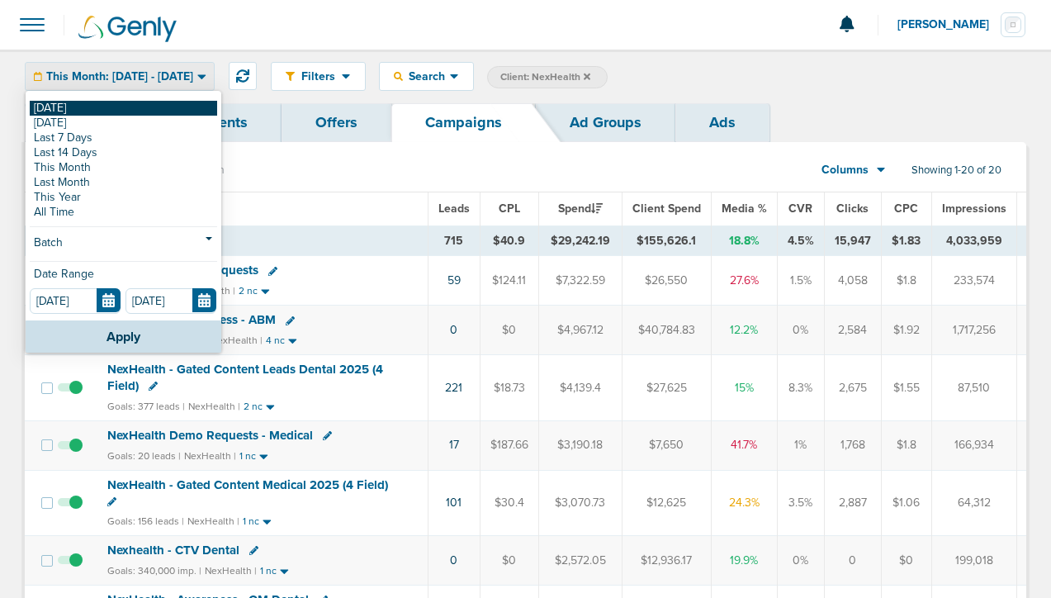
click at [94, 107] on link "[DATE]" at bounding box center [123, 108] width 187 height 15
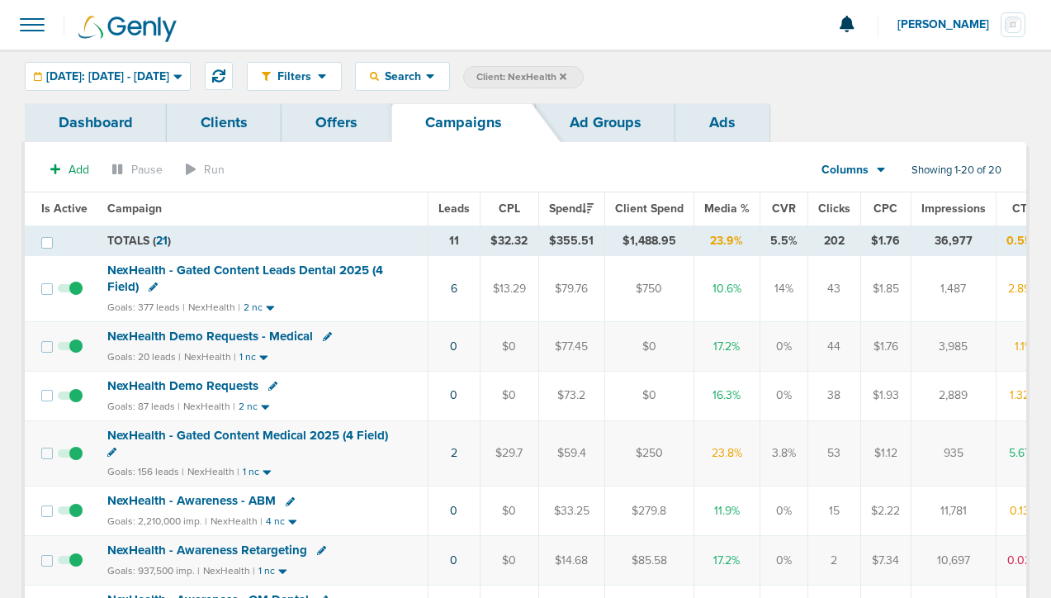
click at [111, 448] on icon at bounding box center [111, 452] width 9 height 9
select select
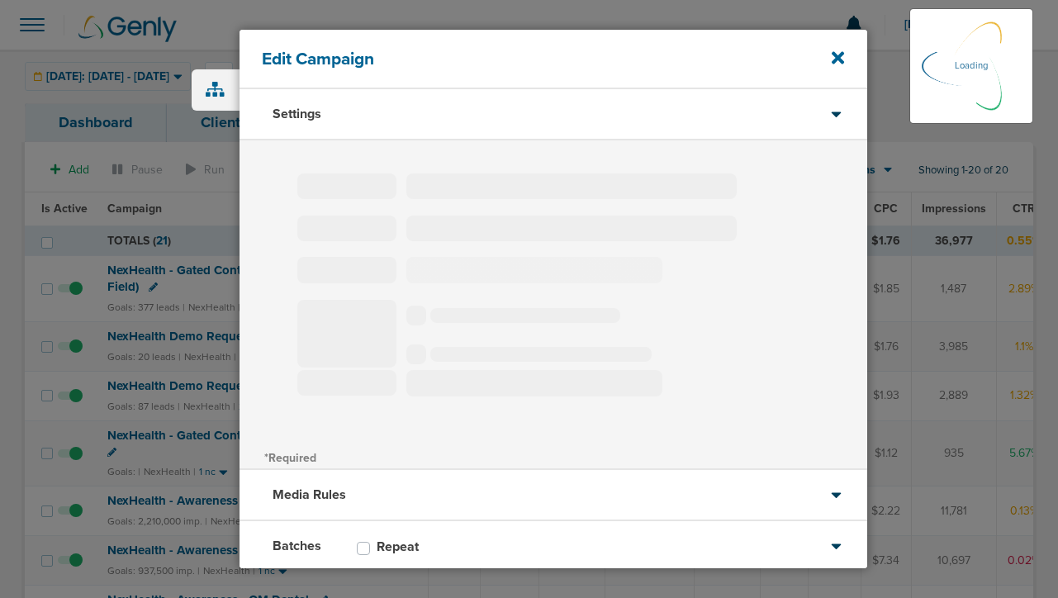
type input "NexHealth - Gated Content Medical 2025 (4 Field)"
select select "Leads"
radio input "true"
select select "readWrite"
checkbox input "true"
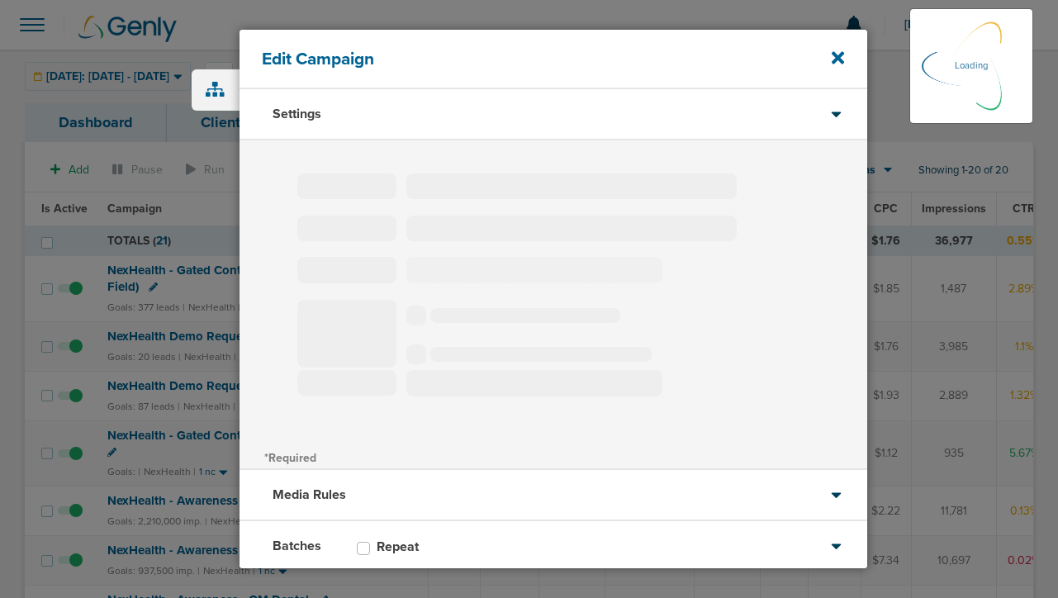
select select "1"
select select "2"
select select "3"
select select "4"
select select "6"
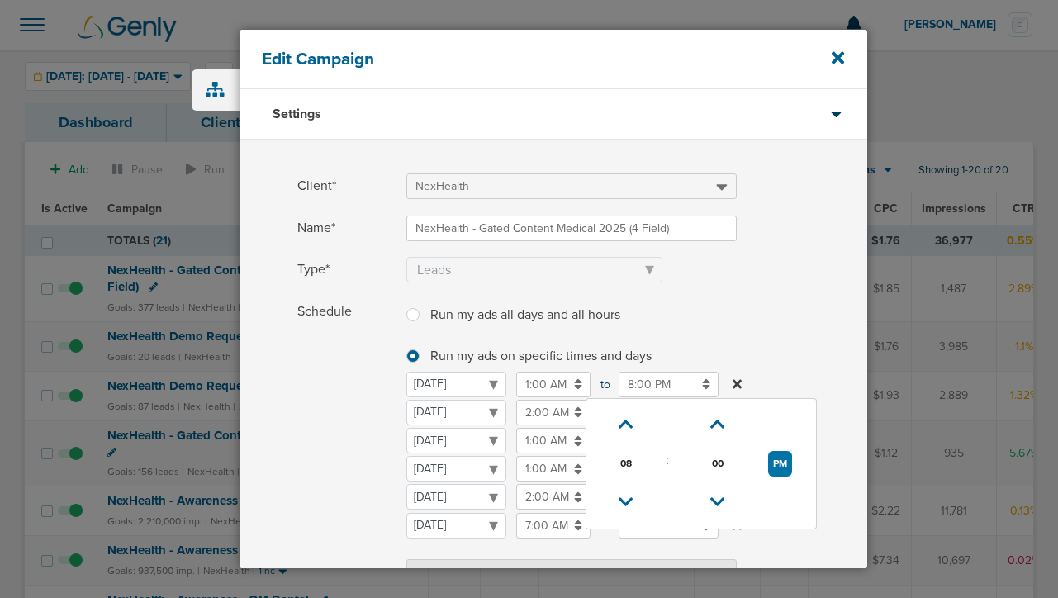
click at [643, 379] on input "8:00 PM" at bounding box center [669, 385] width 100 height 26
click at [629, 497] on icon at bounding box center [626, 502] width 15 height 10
click at [772, 462] on button "PM" at bounding box center [780, 464] width 24 height 26
type input "7:00 AM"
click at [759, 344] on label "Schedule Run my ads all days and all hours Run my ads all days and all hours Ru…" at bounding box center [582, 443] width 570 height 289
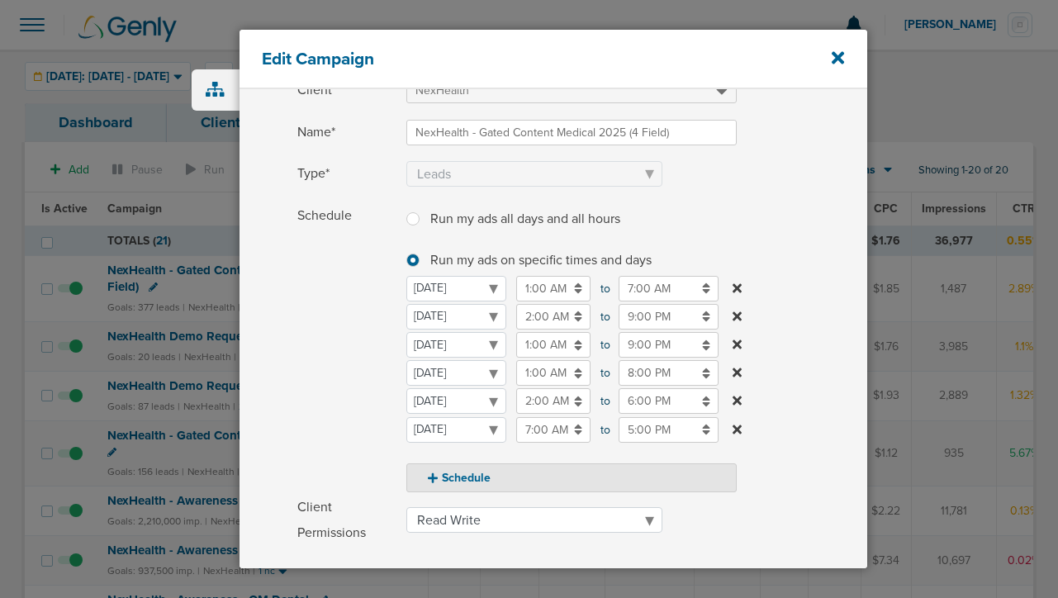
scroll to position [103, 0]
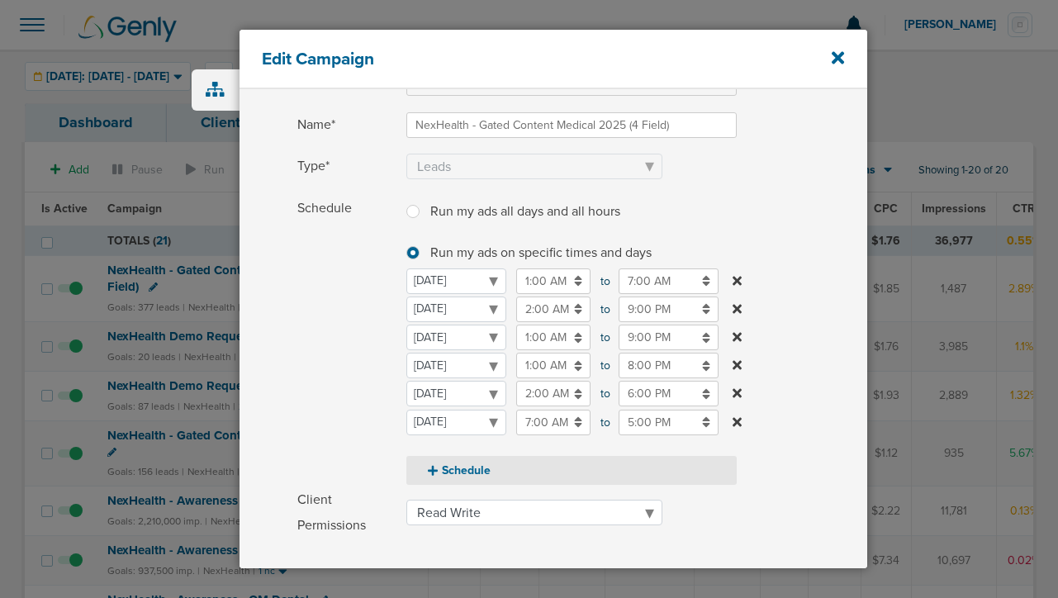
click at [454, 466] on button "Schedule" at bounding box center [571, 470] width 330 height 29
select select "5"
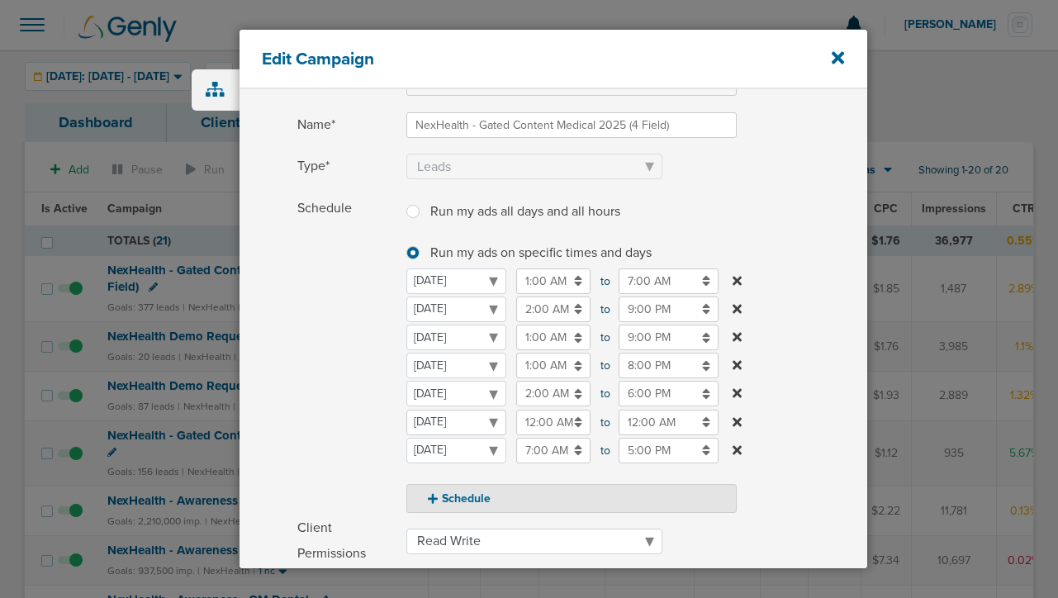
click at [454, 424] on select "[DATE] [DATE] [DATE] [DATE] [DATE] [DATE] [DATE]" at bounding box center [456, 423] width 100 height 26
click at [533, 306] on input "12:00 AM" at bounding box center [553, 309] width 74 height 26
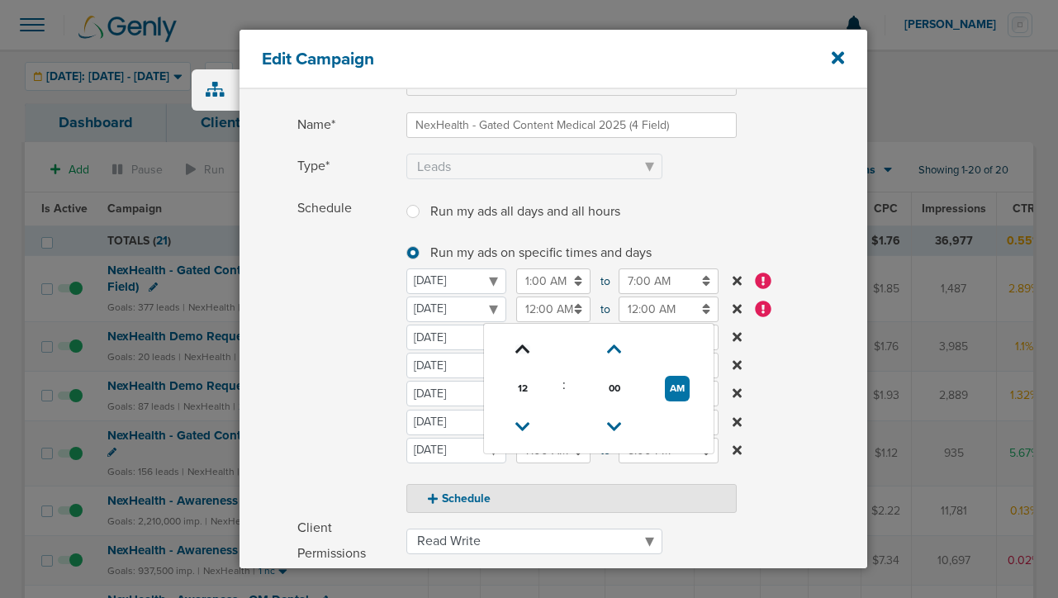
click at [520, 344] on icon at bounding box center [522, 349] width 15 height 10
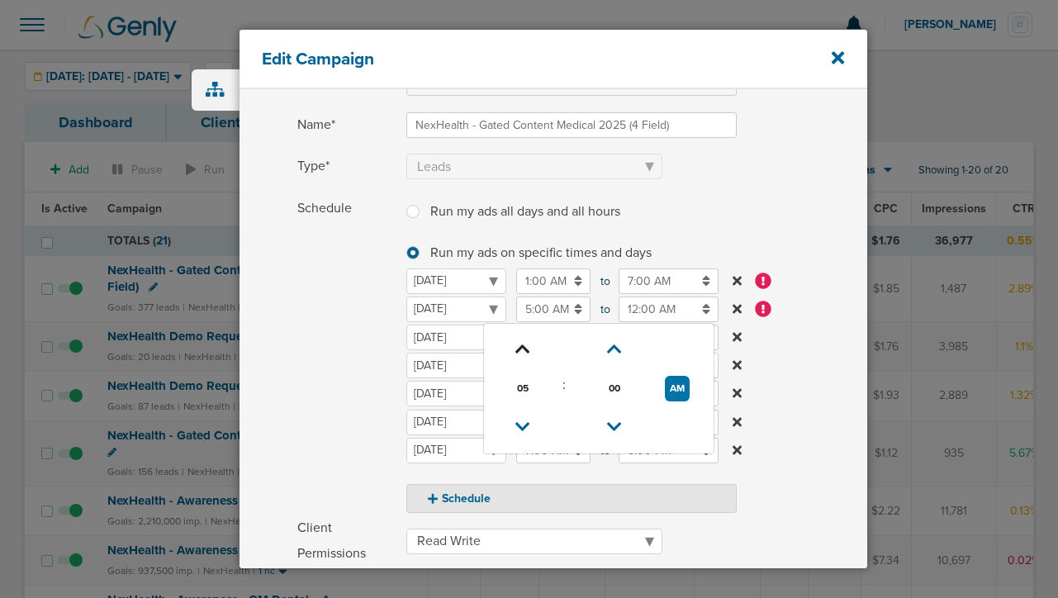
click at [520, 344] on icon at bounding box center [522, 349] width 15 height 10
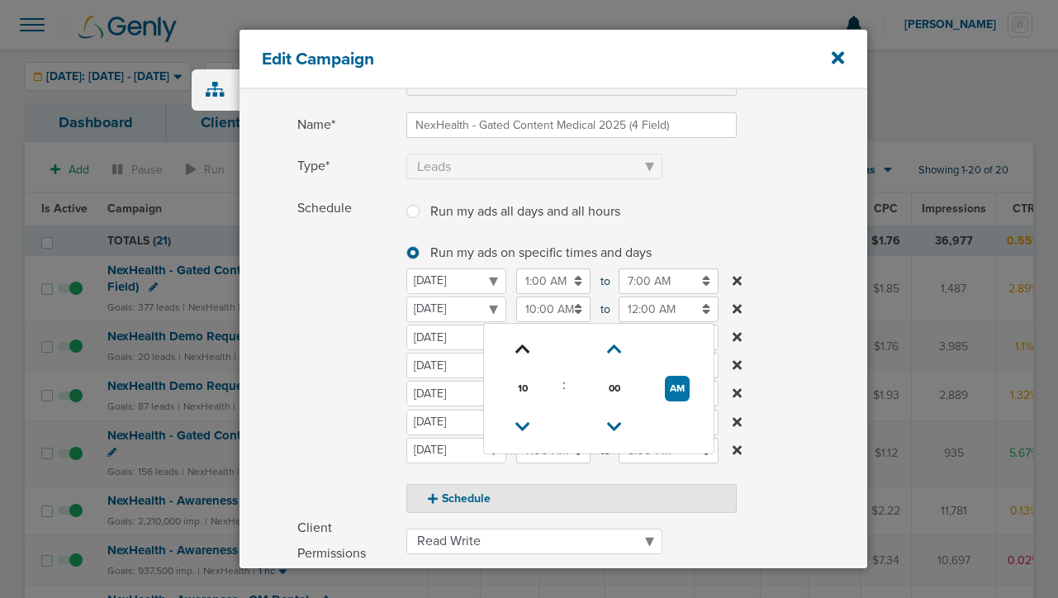
click at [520, 344] on icon at bounding box center [522, 349] width 15 height 10
type input "11:00 AM"
click at [634, 306] on input "12:00 AM" at bounding box center [669, 309] width 100 height 26
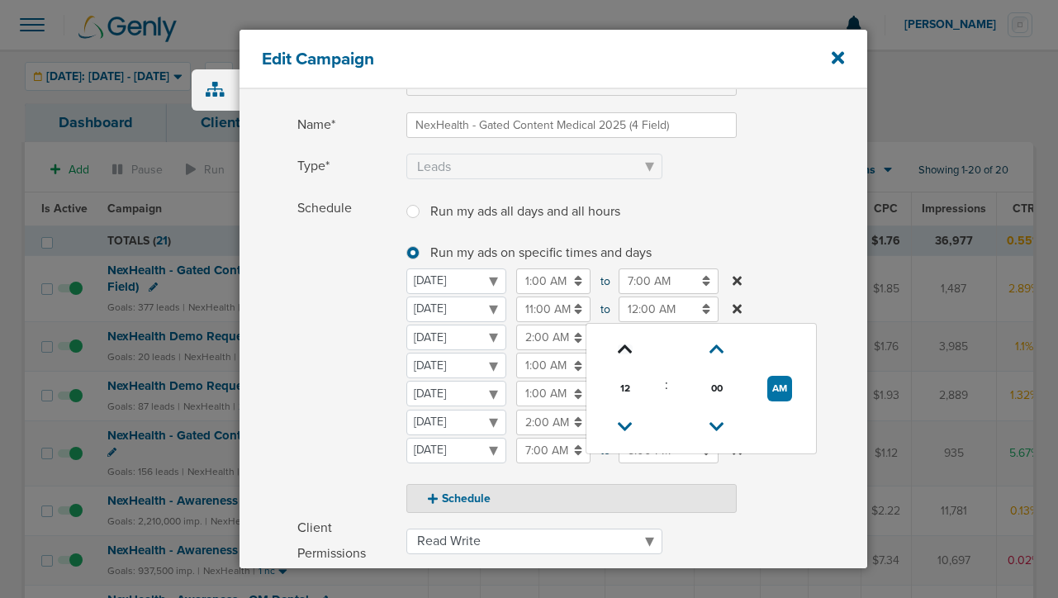
click at [629, 346] on icon at bounding box center [625, 349] width 15 height 10
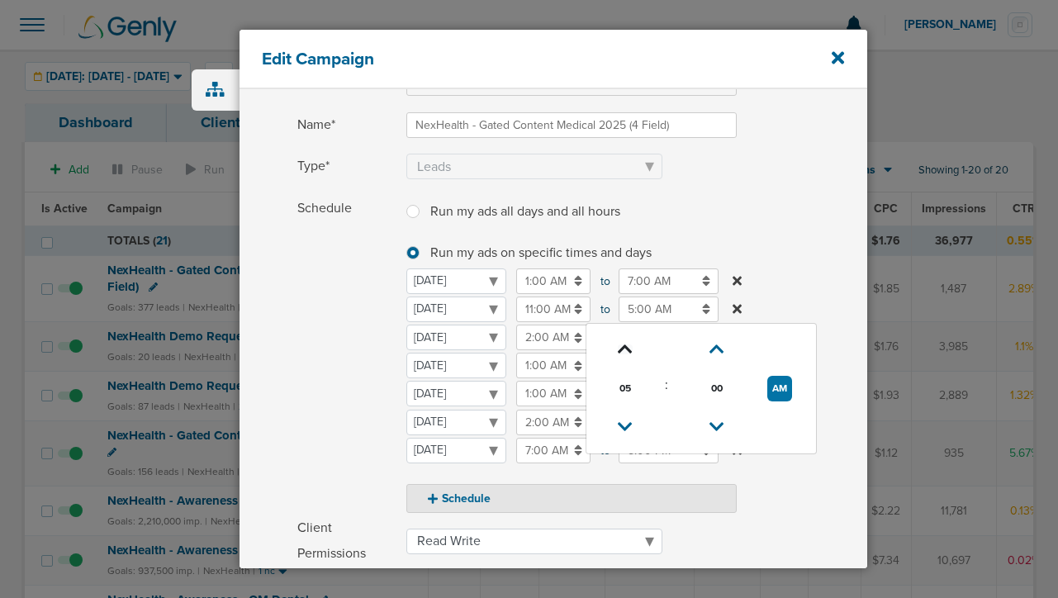
click at [629, 346] on icon at bounding box center [625, 349] width 15 height 10
click at [780, 393] on button "AM" at bounding box center [779, 389] width 25 height 26
type input "8:00 PM"
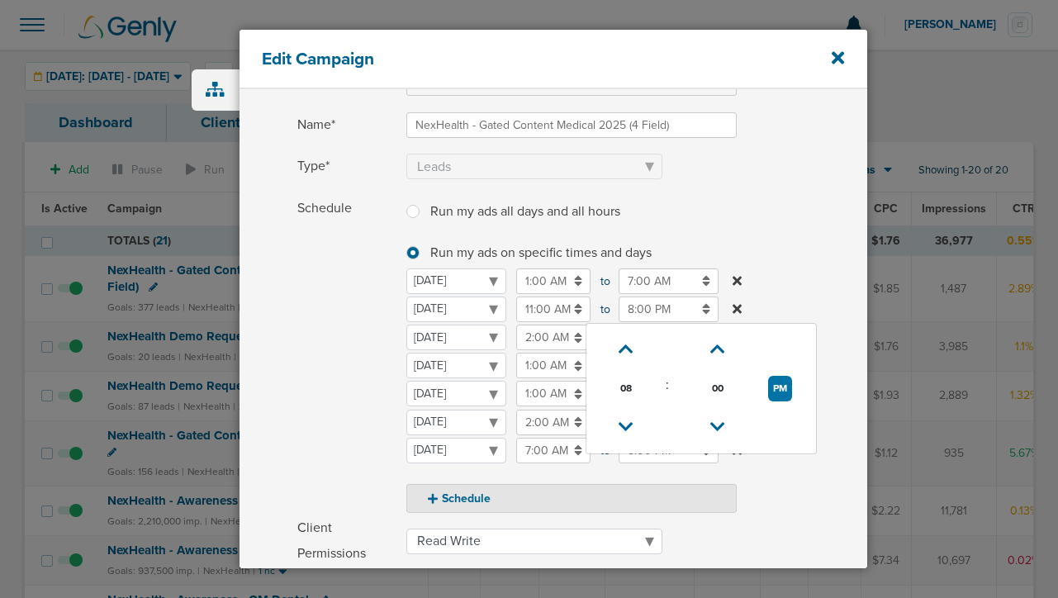
click at [331, 361] on span "Schedule" at bounding box center [346, 354] width 99 height 317
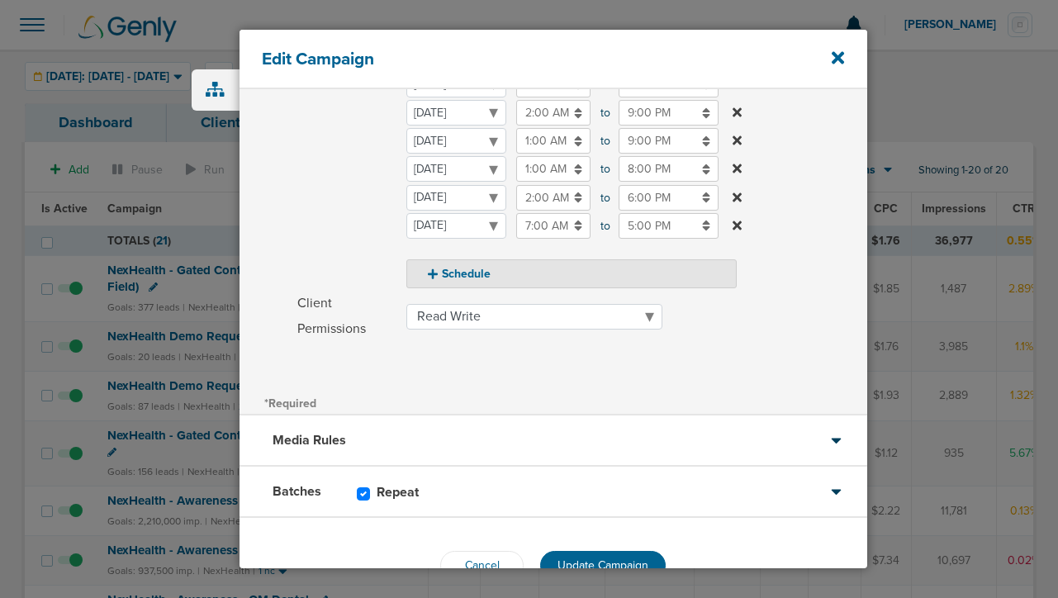
scroll to position [345, 0]
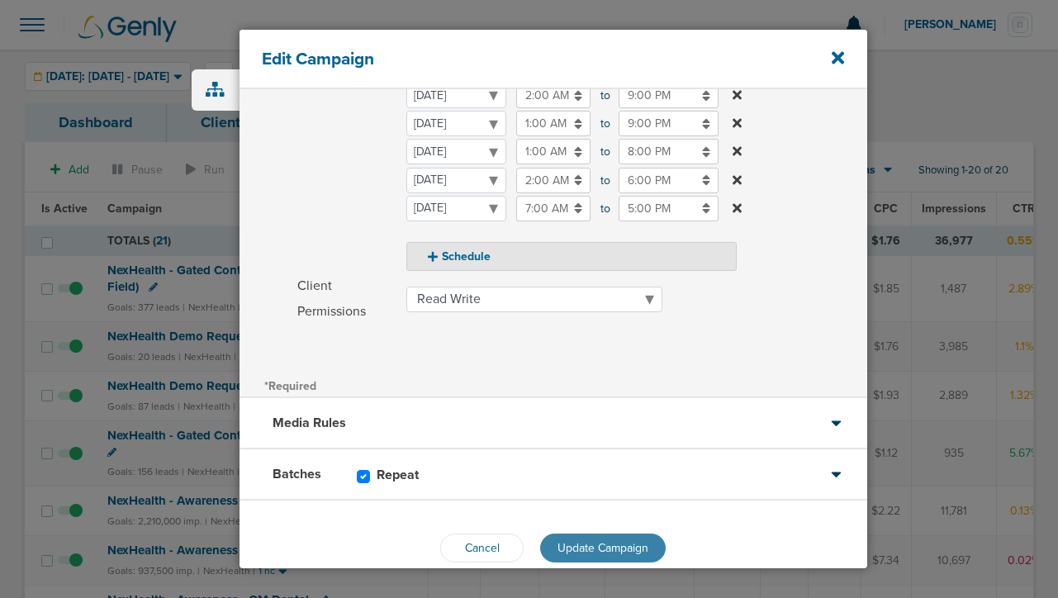
click at [567, 548] on span "Update Campaign" at bounding box center [602, 548] width 91 height 14
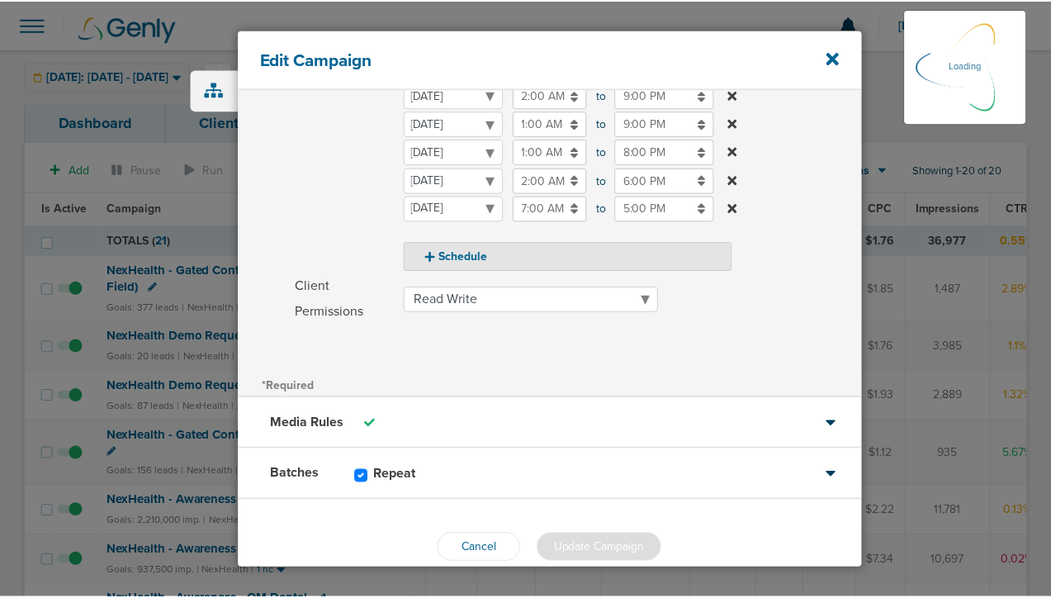
scroll to position [320, 0]
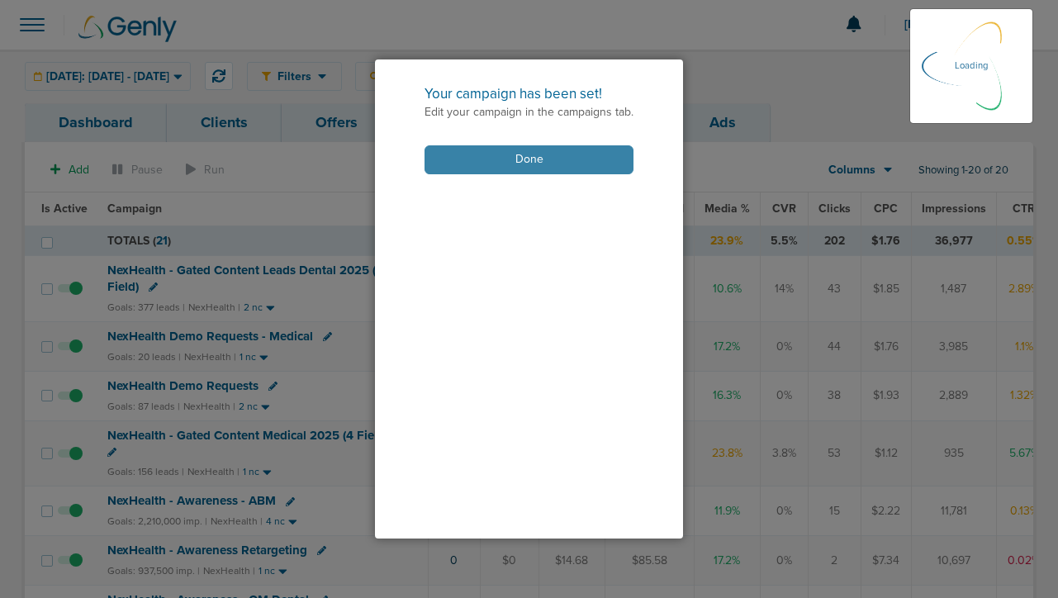
click at [505, 164] on button "Done" at bounding box center [528, 159] width 209 height 29
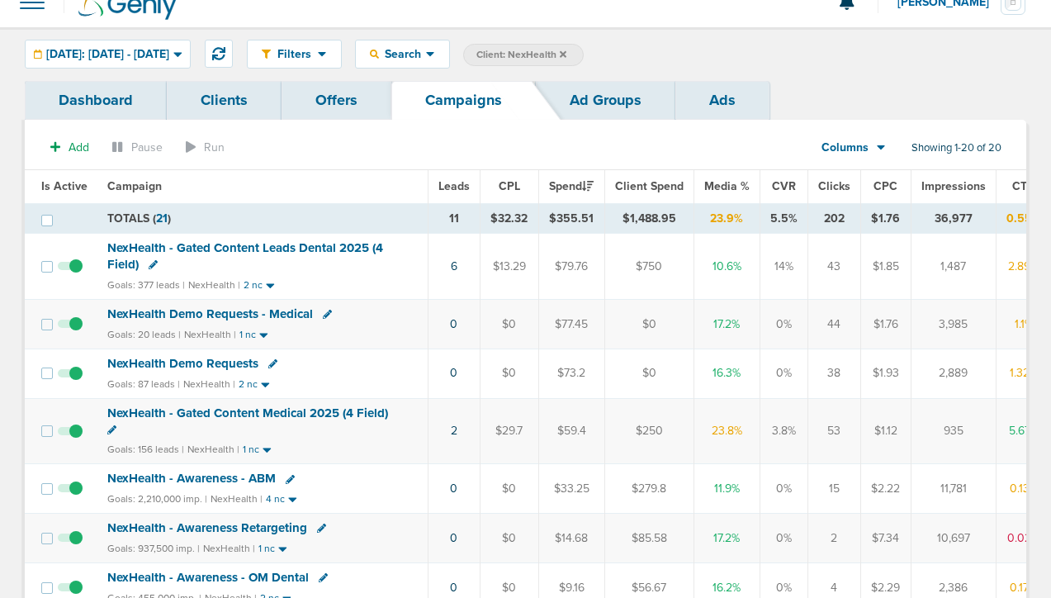
scroll to position [0, 0]
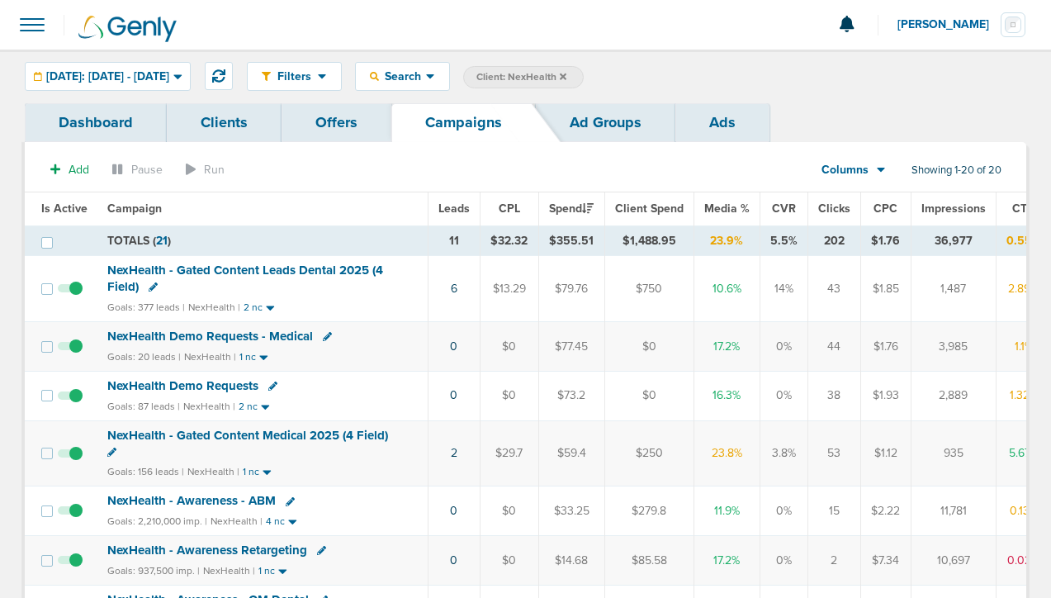
click at [180, 380] on span "NexHealth Demo Requests" at bounding box center [182, 385] width 151 height 15
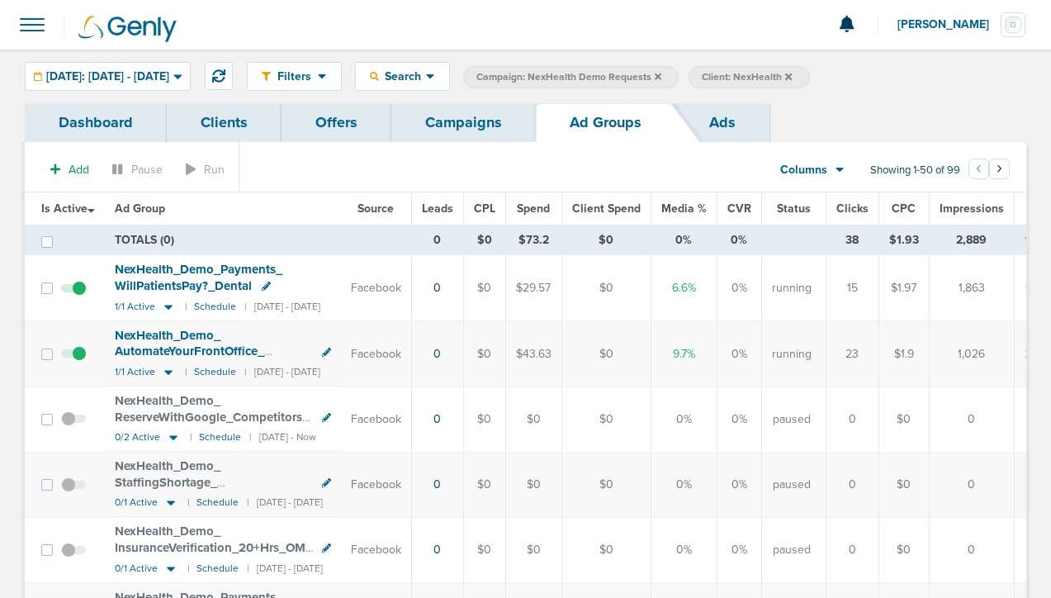
click at [78, 296] on span at bounding box center [73, 296] width 25 height 0
click at [74, 292] on input "checkbox" at bounding box center [74, 292] width 0 height 0
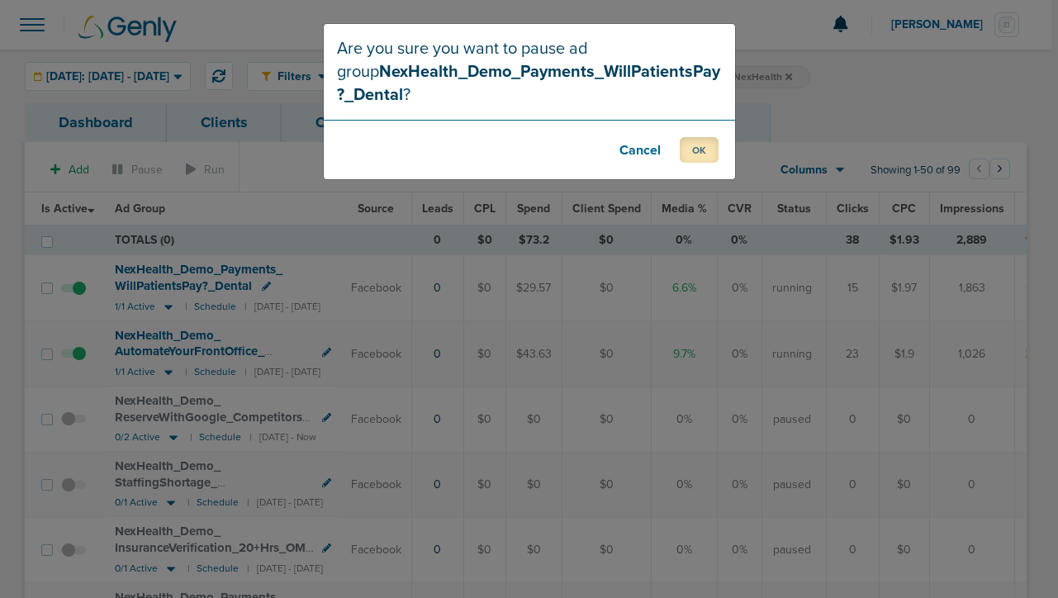
click at [700, 147] on button "OK" at bounding box center [699, 150] width 39 height 26
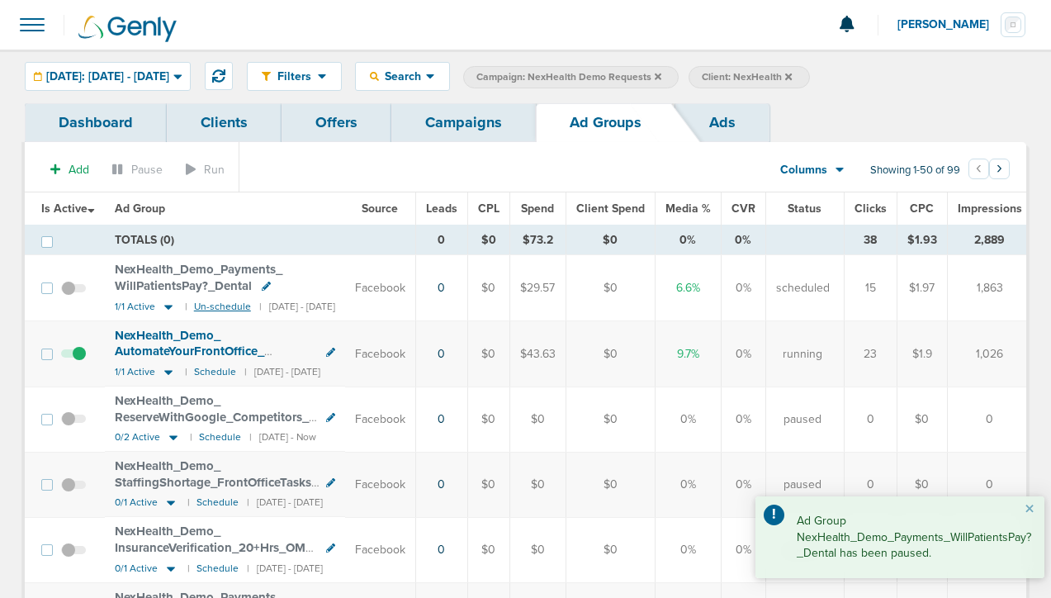
click at [204, 301] on small "Un-schedule" at bounding box center [222, 307] width 57 height 12
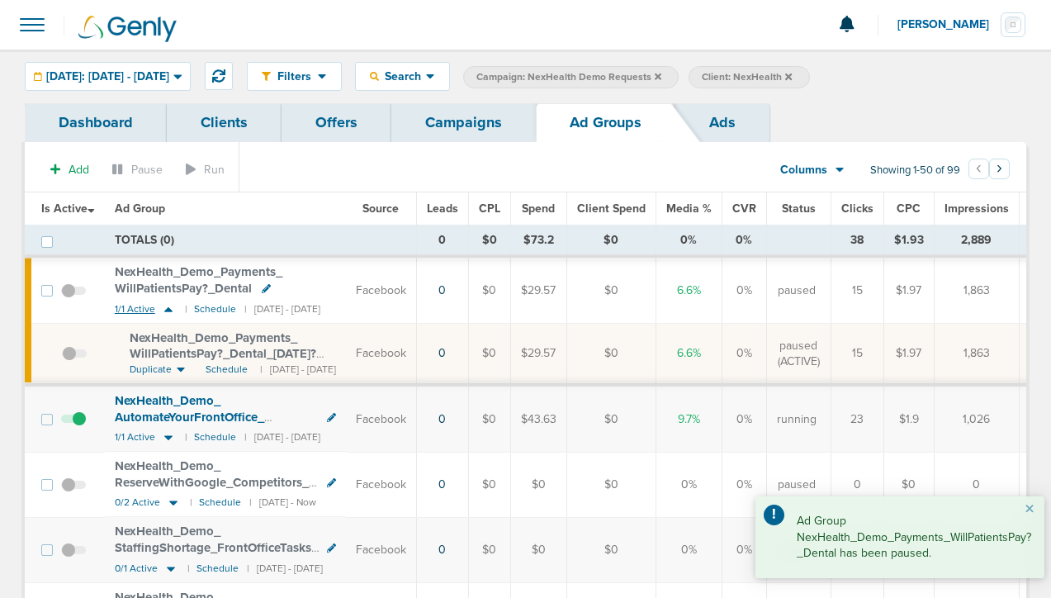
click at [167, 310] on icon at bounding box center [168, 309] width 8 height 5
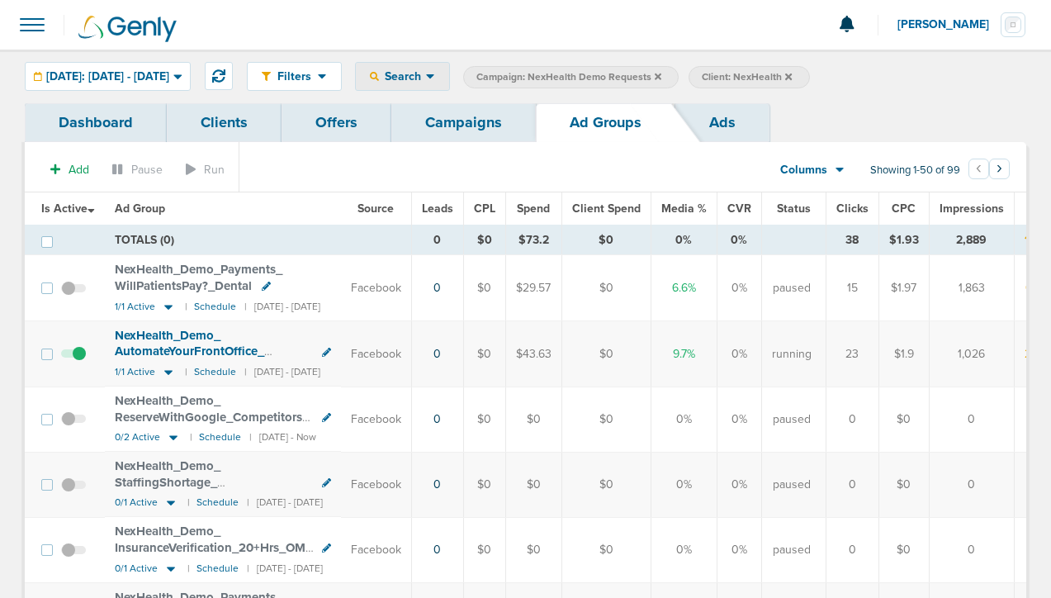
click at [426, 74] on span "Search" at bounding box center [402, 76] width 47 height 14
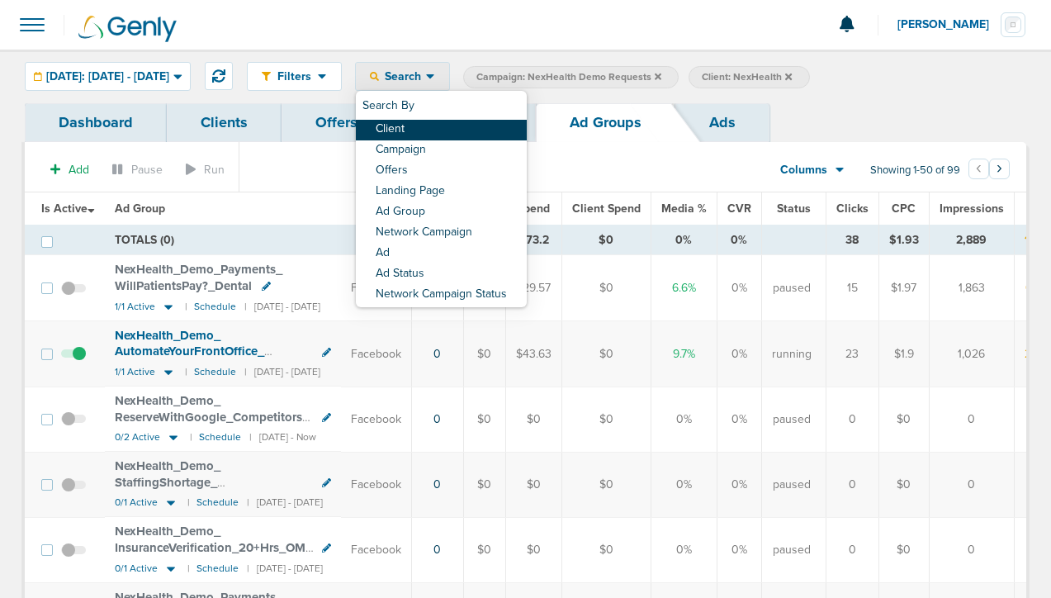
click at [444, 131] on link "Client" at bounding box center [441, 130] width 171 height 21
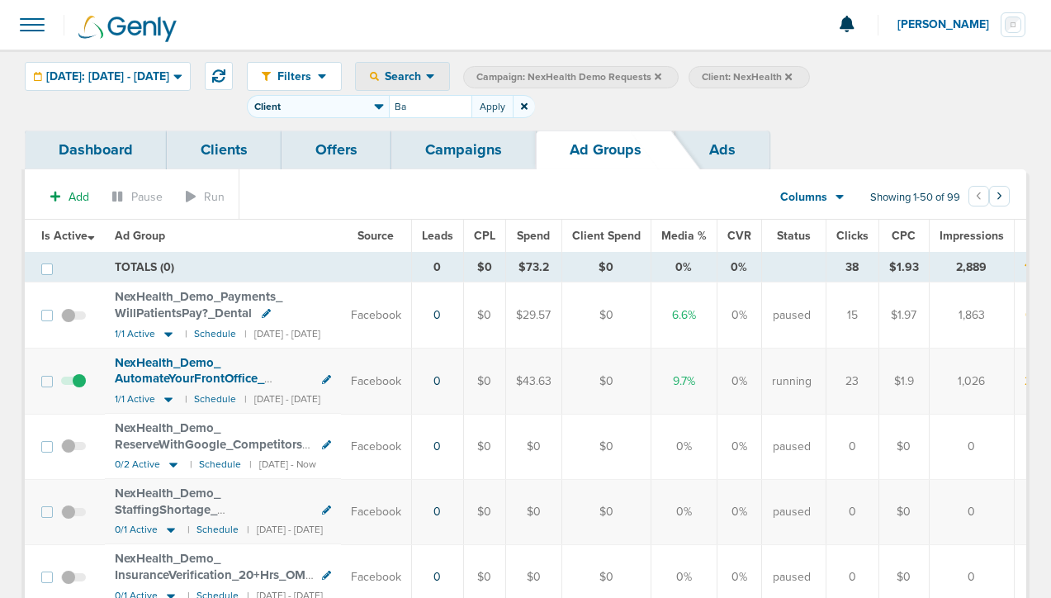
type input "B"
type input "school"
click at [389, 106] on select "Client Campaign Offers Landing Page Ad Group Network Campaign Ad Ad Status Netw…" at bounding box center [318, 106] width 142 height 23
select select "adGroupName"
click at [513, 102] on button "Apply" at bounding box center [492, 106] width 41 height 23
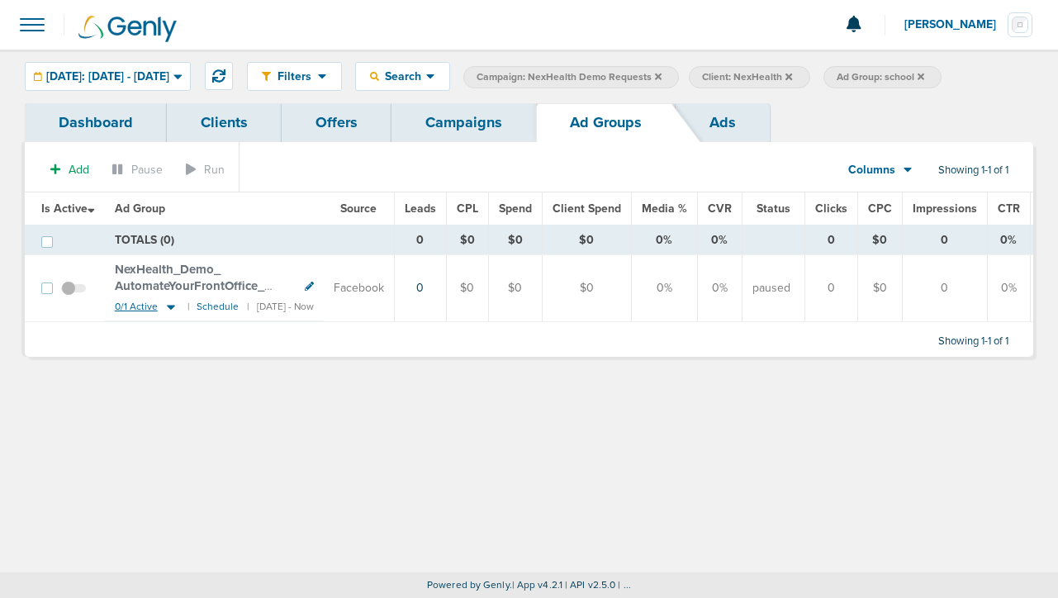
click at [174, 306] on icon at bounding box center [171, 307] width 17 height 14
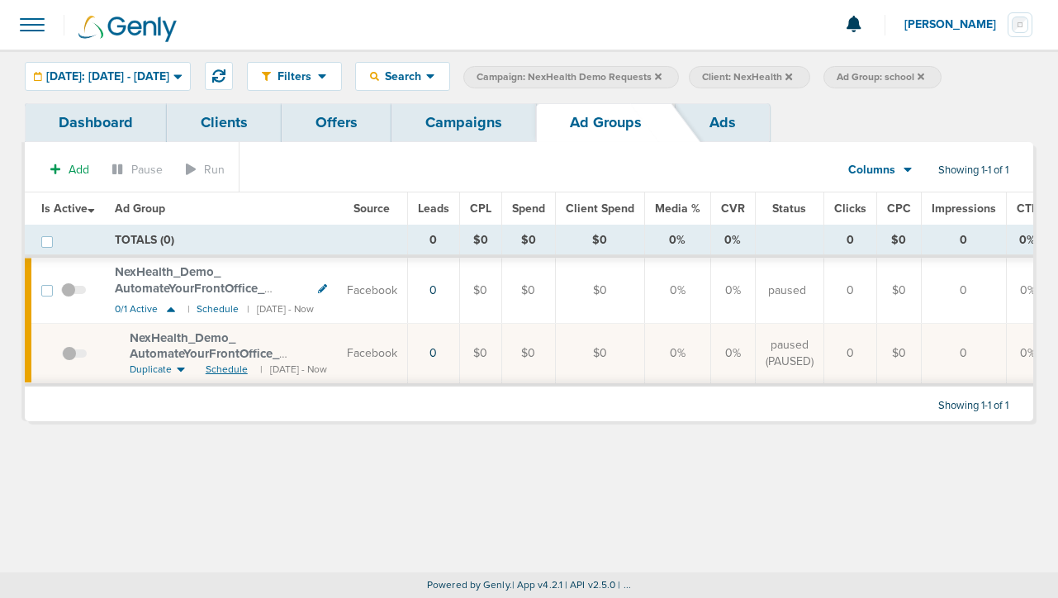
click at [235, 370] on span "Schedule" at bounding box center [227, 370] width 42 height 14
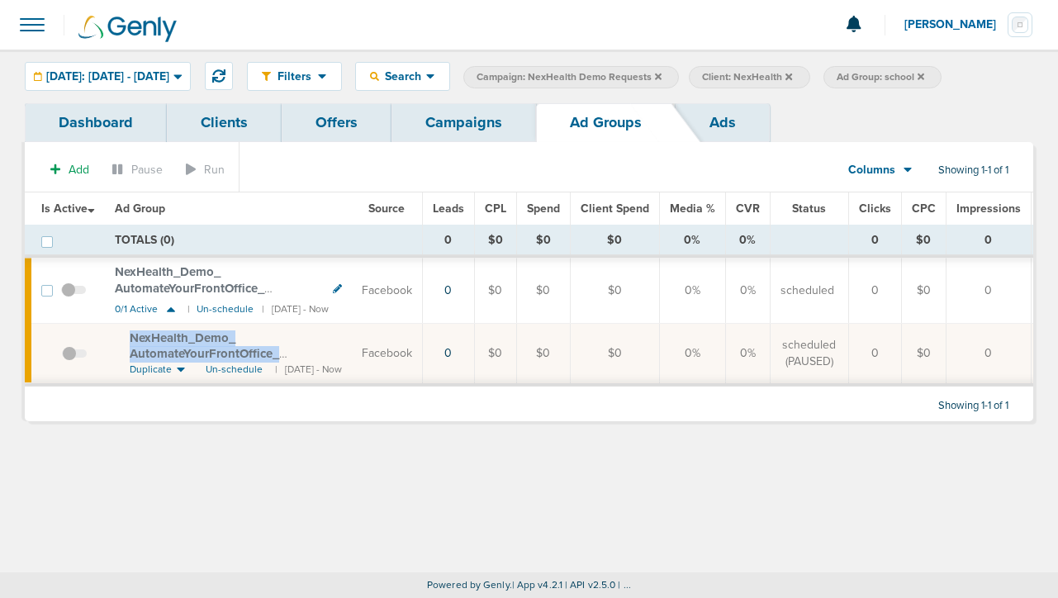
drag, startPoint x: 126, startPoint y: 335, endPoint x: 365, endPoint y: 352, distance: 239.2
click at [352, 352] on td "NexHealth_ Demo_ AutomateYourFrontOffice_ Back2School_ Dental_ [DATE]?id=183&cm…" at bounding box center [228, 354] width 247 height 61
copy span "NexHealth_ Demo_ AutomateYourFrontOffice_ Back2School_"
click at [436, 126] on link "Campaigns" at bounding box center [463, 122] width 145 height 39
